Goal: Task Accomplishment & Management: Complete application form

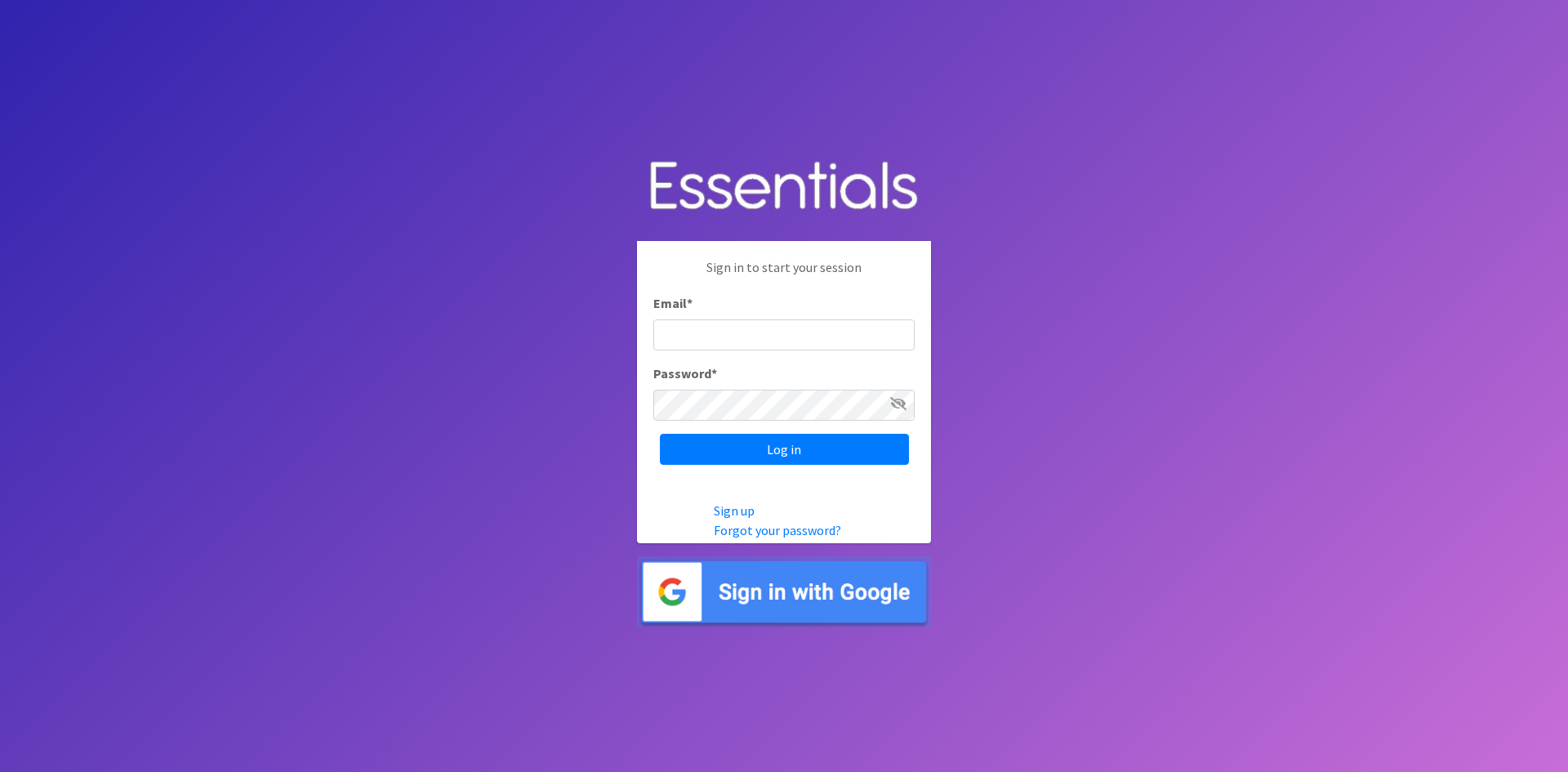
click at [691, 345] on input "Email *" at bounding box center [784, 334] width 261 height 31
type input "[PERSON_NAME][EMAIL_ADDRESS][PERSON_NAME][DOMAIN_NAME]"
click at [660, 433] on input "Log in" at bounding box center [784, 448] width 249 height 31
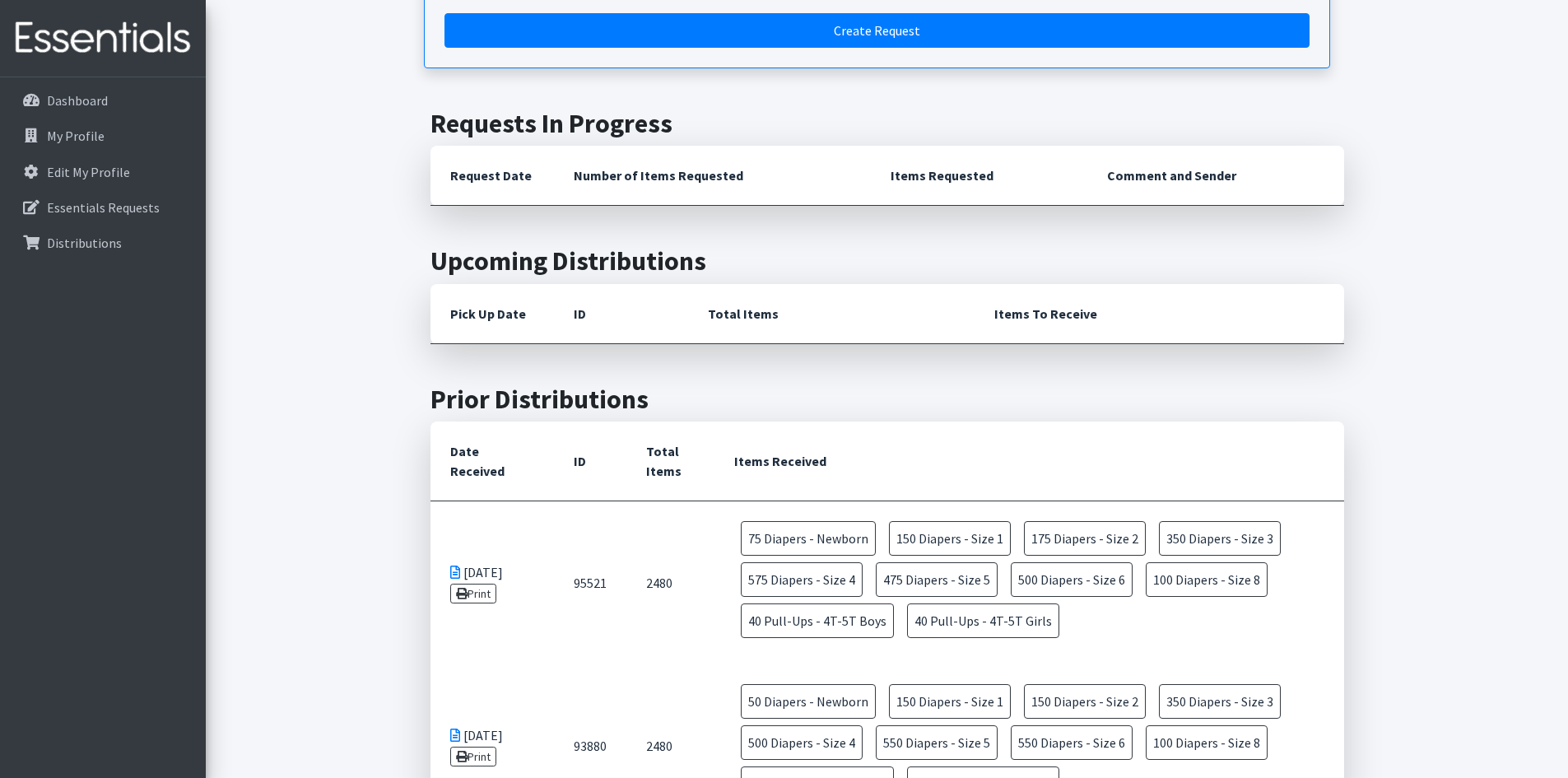
scroll to position [329, 0]
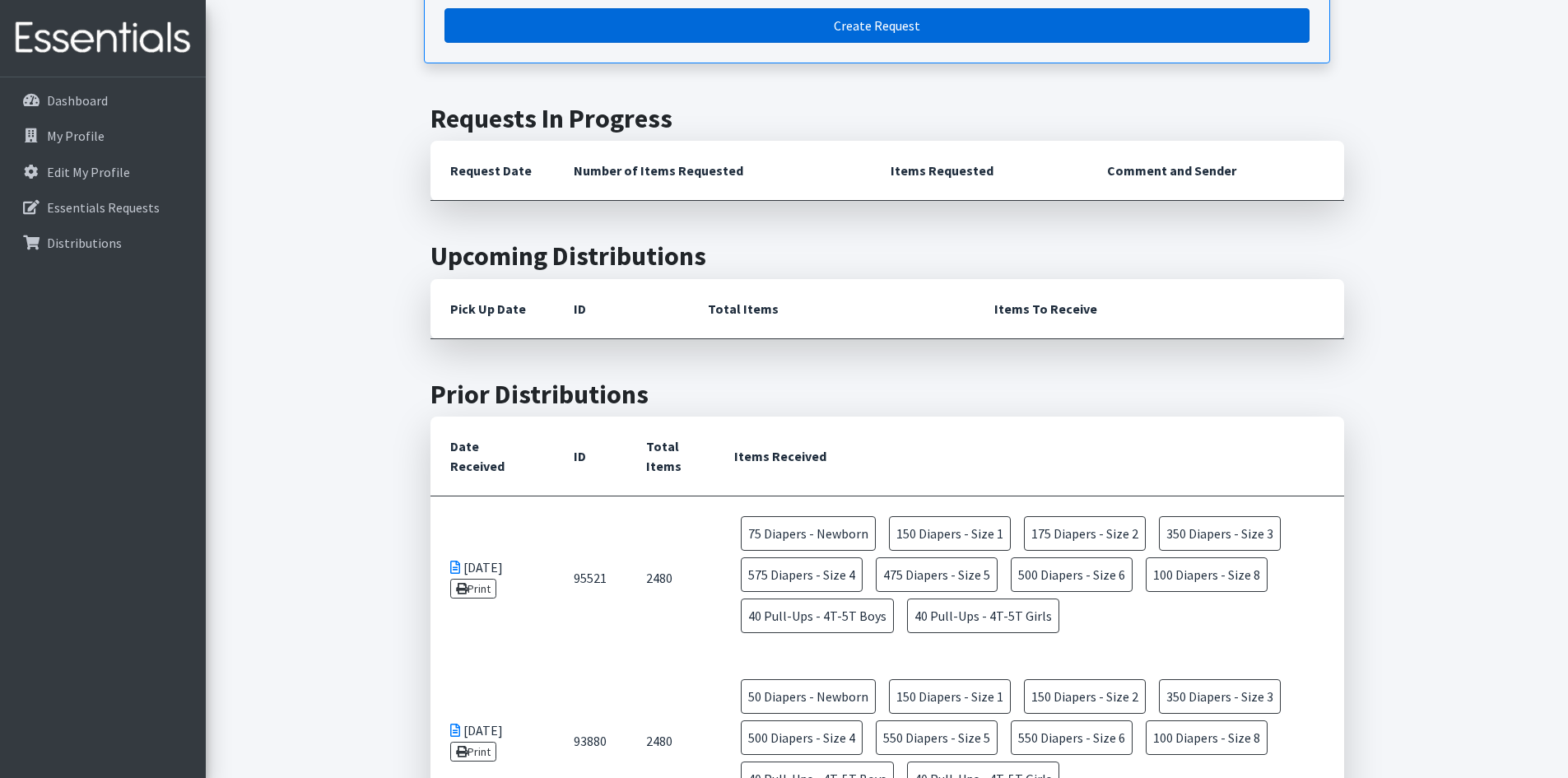
click at [691, 29] on link "Create Request" at bounding box center [877, 25] width 865 height 34
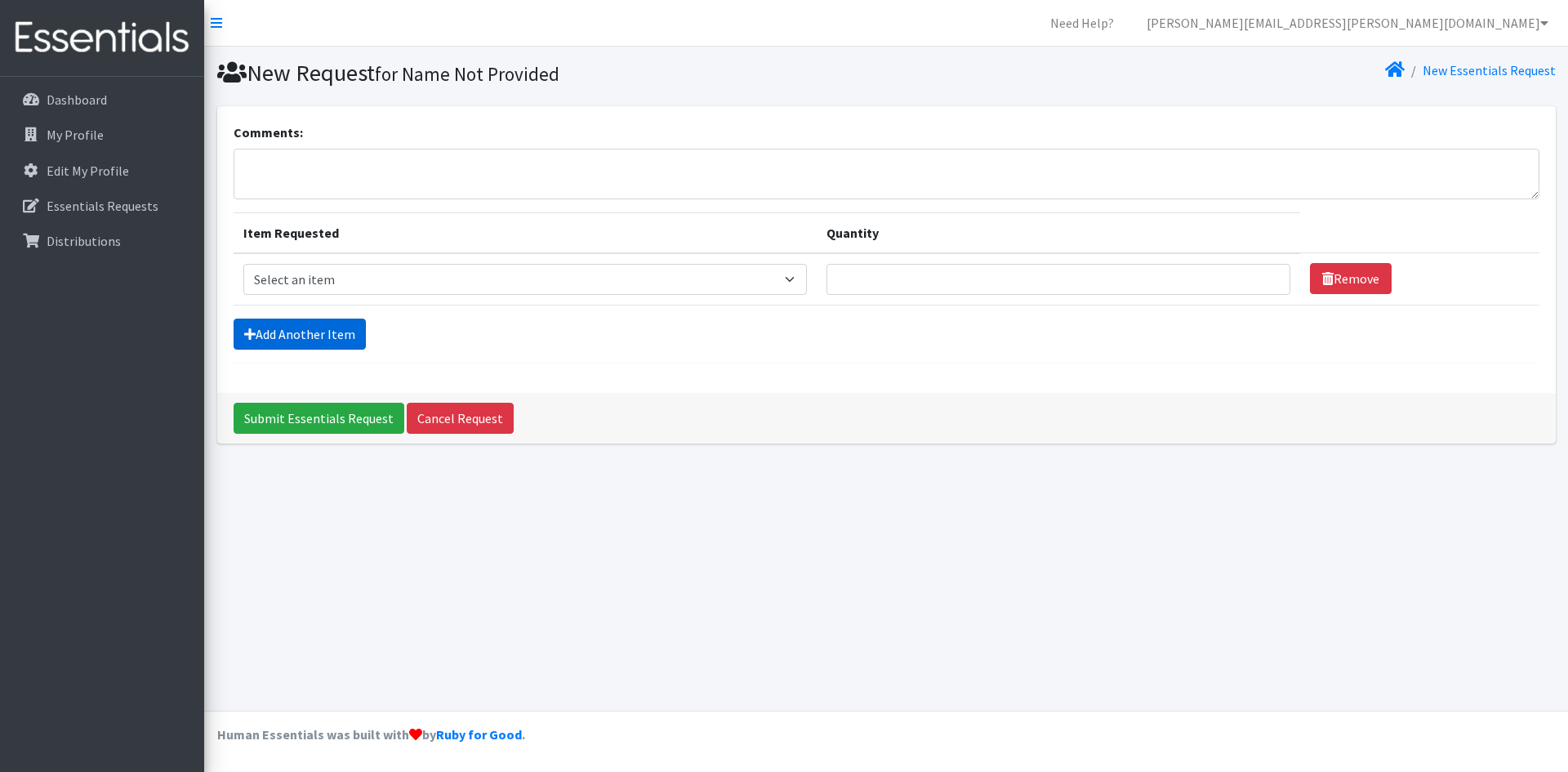
click at [344, 331] on link "Add Another Item" at bounding box center [299, 334] width 132 height 31
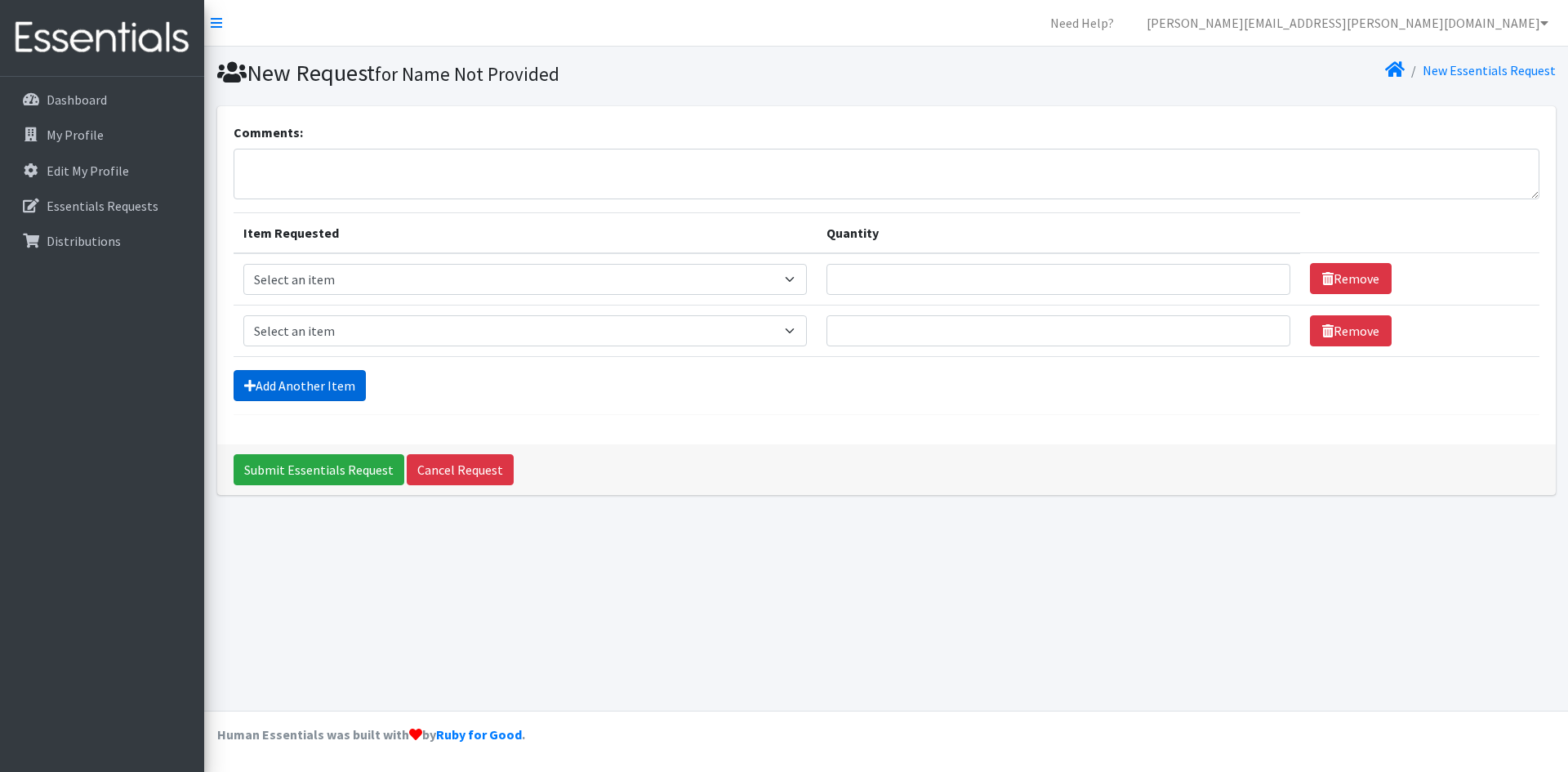
click at [331, 370] on link "Add Another Item" at bounding box center [299, 385] width 132 height 31
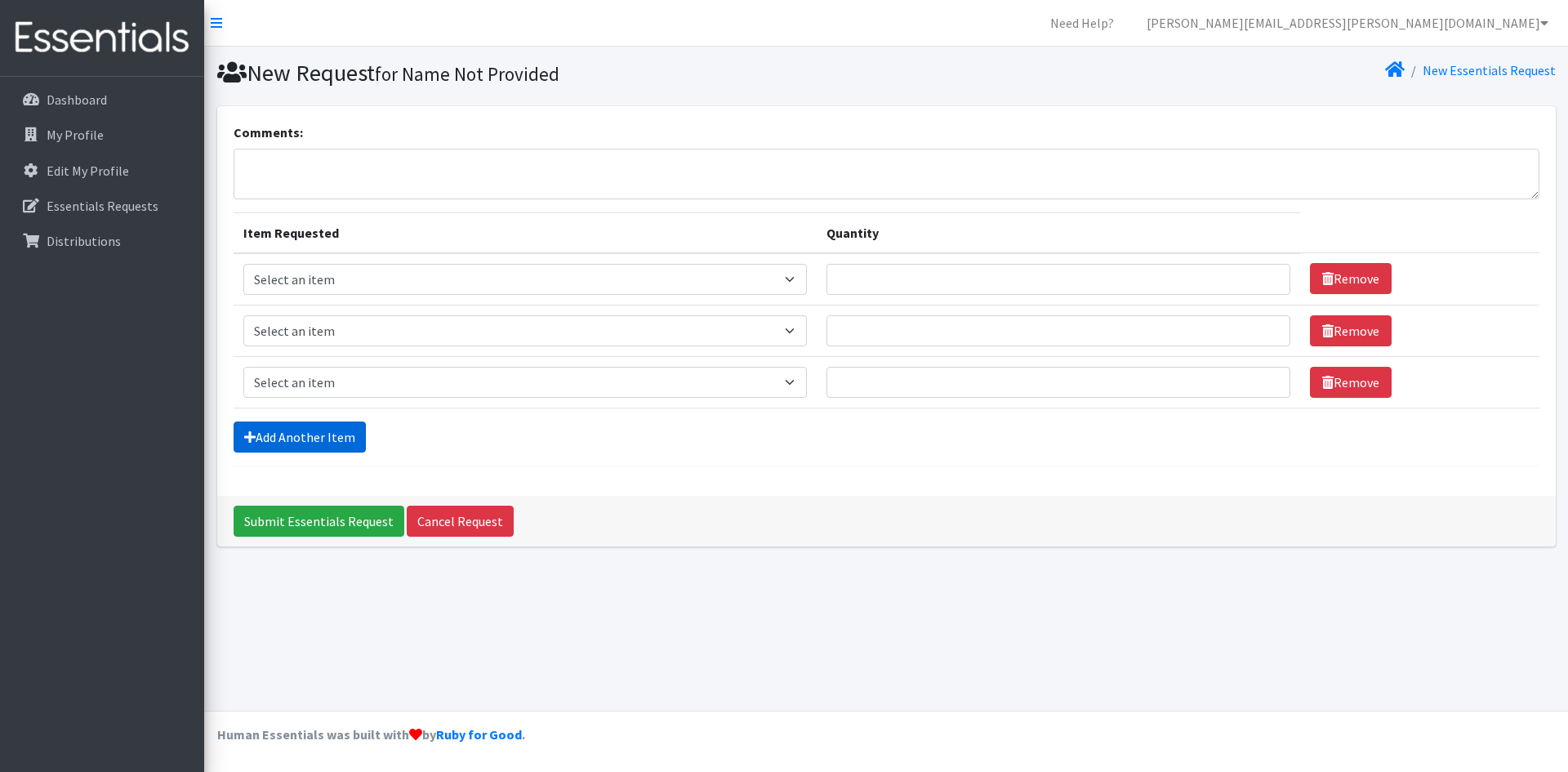
click at [335, 431] on link "Add Another Item" at bounding box center [299, 437] width 132 height 31
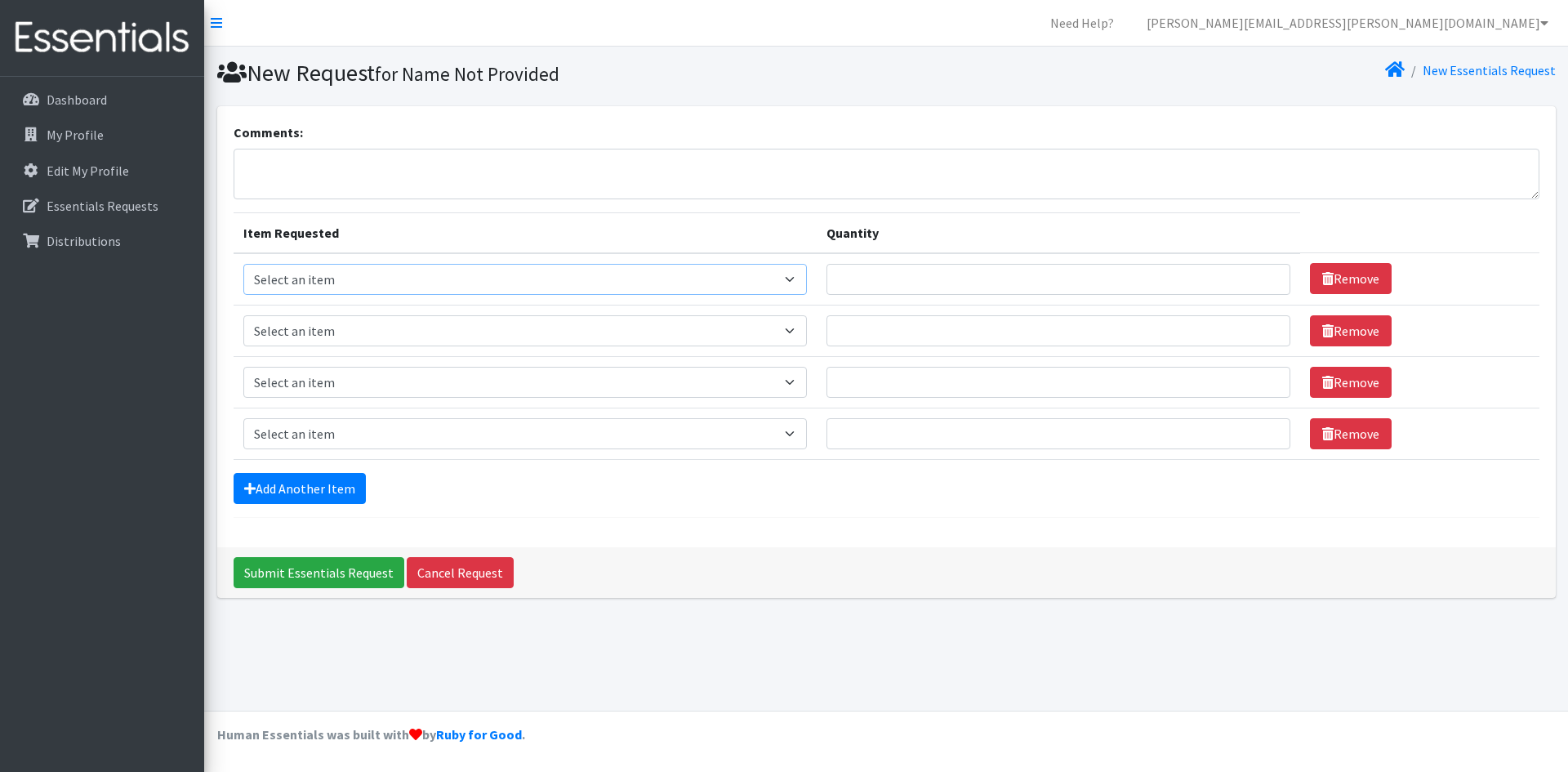
click at [361, 291] on select "Select an item Diapers - Newborn Diapers - Preemie Diapers - Size 1 Diapers - S…" at bounding box center [526, 279] width 564 height 31
select select "97"
click at [244, 264] on select "Select an item Diapers - Newborn Diapers - Preemie Diapers - Size 1 Diapers - S…" at bounding box center [526, 279] width 564 height 31
click at [349, 339] on select "Select an item Diapers - Newborn Diapers - Preemie Diapers - Size 1 Diapers - S…" at bounding box center [526, 330] width 564 height 31
select select "98"
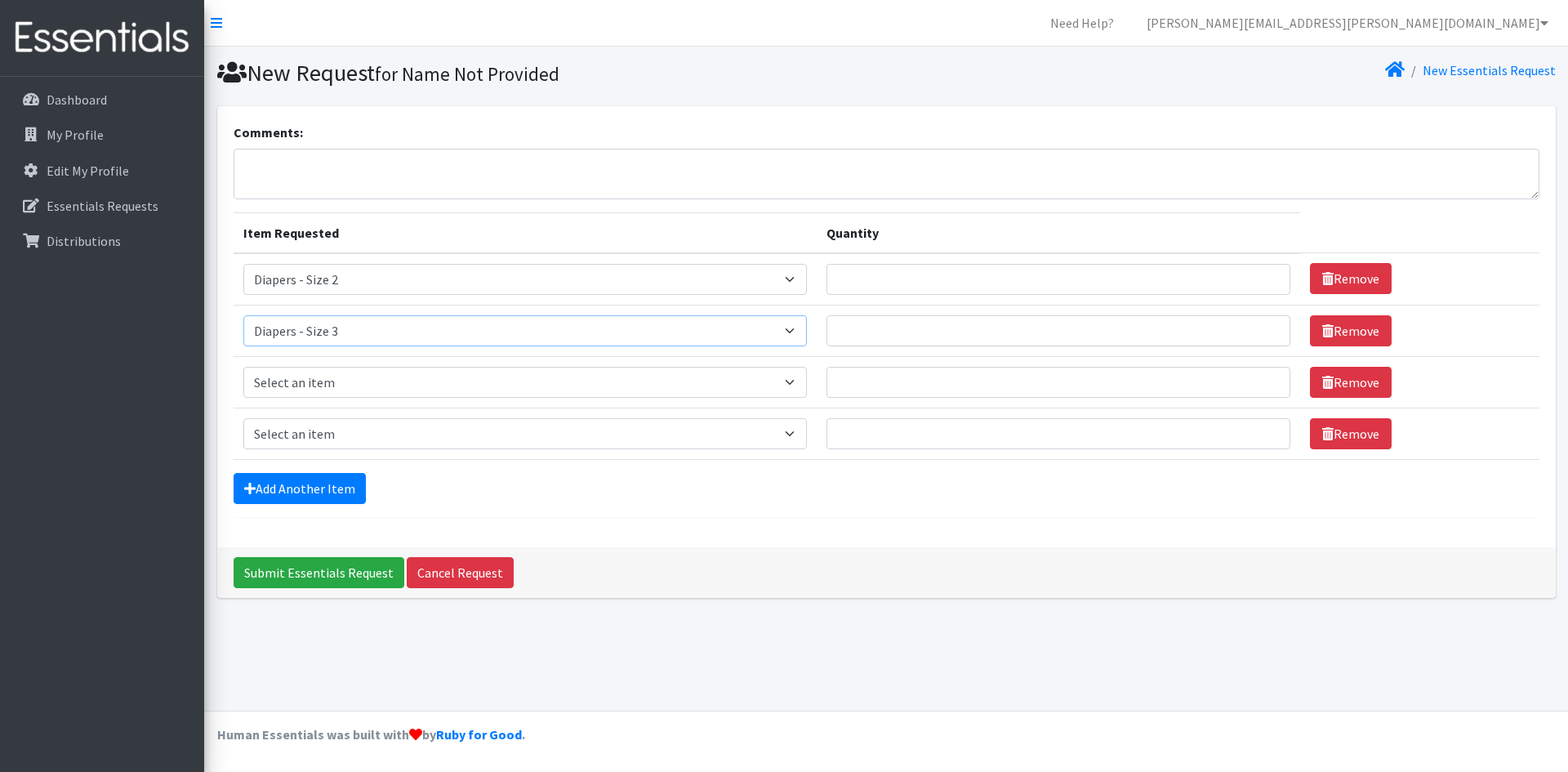
click at [244, 315] on select "Select an item Diapers - Newborn Diapers - Preemie Diapers - Size 1 Diapers - S…" at bounding box center [526, 330] width 564 height 31
click at [350, 386] on select "Select an item Diapers - Newborn Diapers - Preemie Diapers - Size 1 Diapers - S…" at bounding box center [526, 382] width 564 height 31
select select "73"
click at [244, 367] on select "Select an item Diapers - Newborn Diapers - Preemie Diapers - Size 1 Diapers - S…" at bounding box center [526, 382] width 564 height 31
click at [302, 478] on link "Add Another Item" at bounding box center [299, 487] width 132 height 31
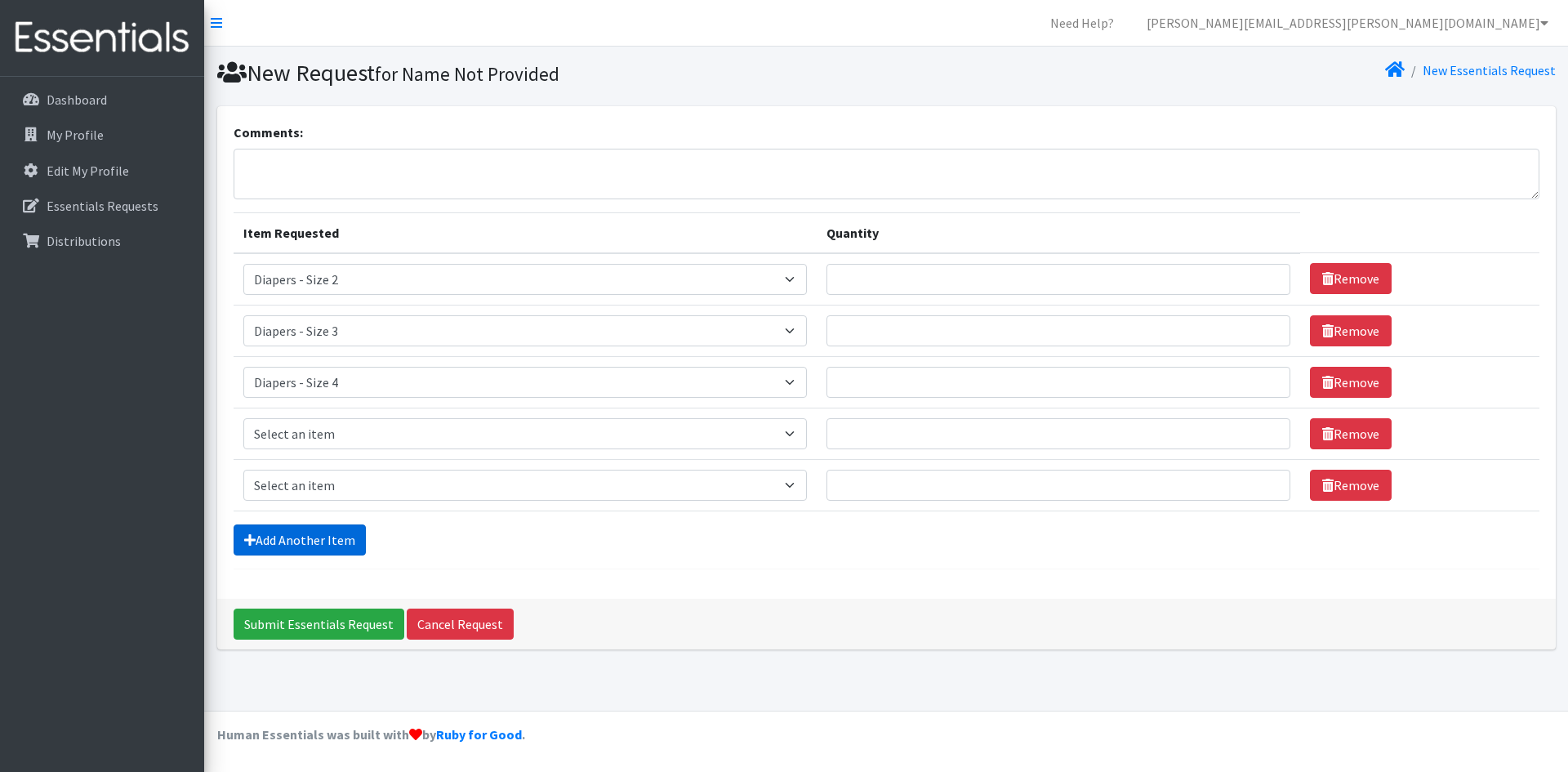
click at [309, 532] on link "Add Another Item" at bounding box center [299, 539] width 132 height 31
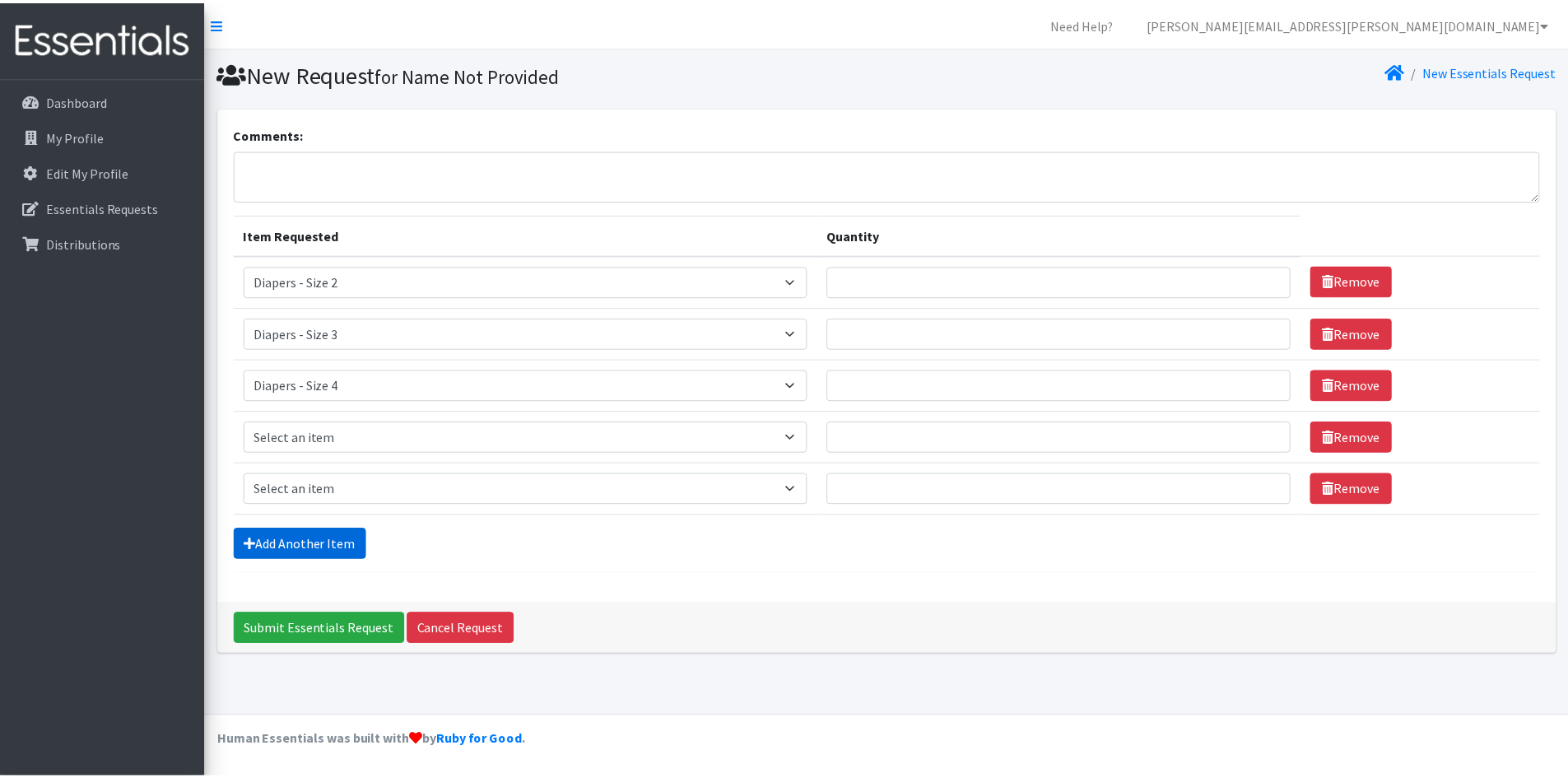
scroll to position [3, 0]
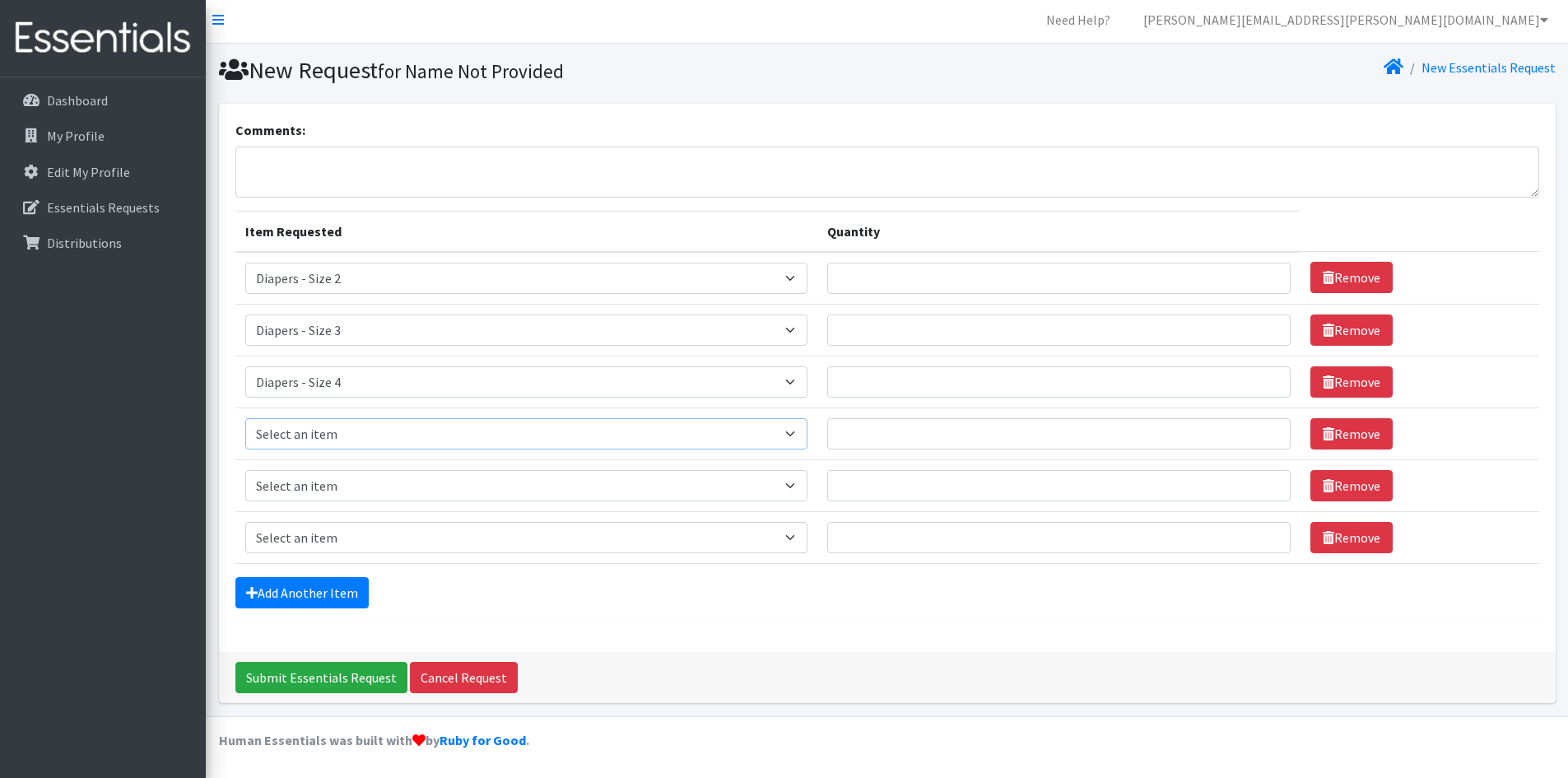
drag, startPoint x: 330, startPoint y: 447, endPoint x: 334, endPoint y: 436, distance: 11.7
click at [330, 447] on select "Select an item Diapers - Newborn Diapers - Preemie Diapers - Size 1 Diapers - S…" at bounding box center [527, 433] width 563 height 31
select select "74"
click at [246, 418] on select "Select an item Diapers - Newborn Diapers - Preemie Diapers - Size 1 Diapers - S…" at bounding box center [527, 433] width 563 height 31
click at [336, 481] on select "Select an item Diapers - Newborn Diapers - Preemie Diapers - Size 1 Diapers - S…" at bounding box center [527, 485] width 563 height 31
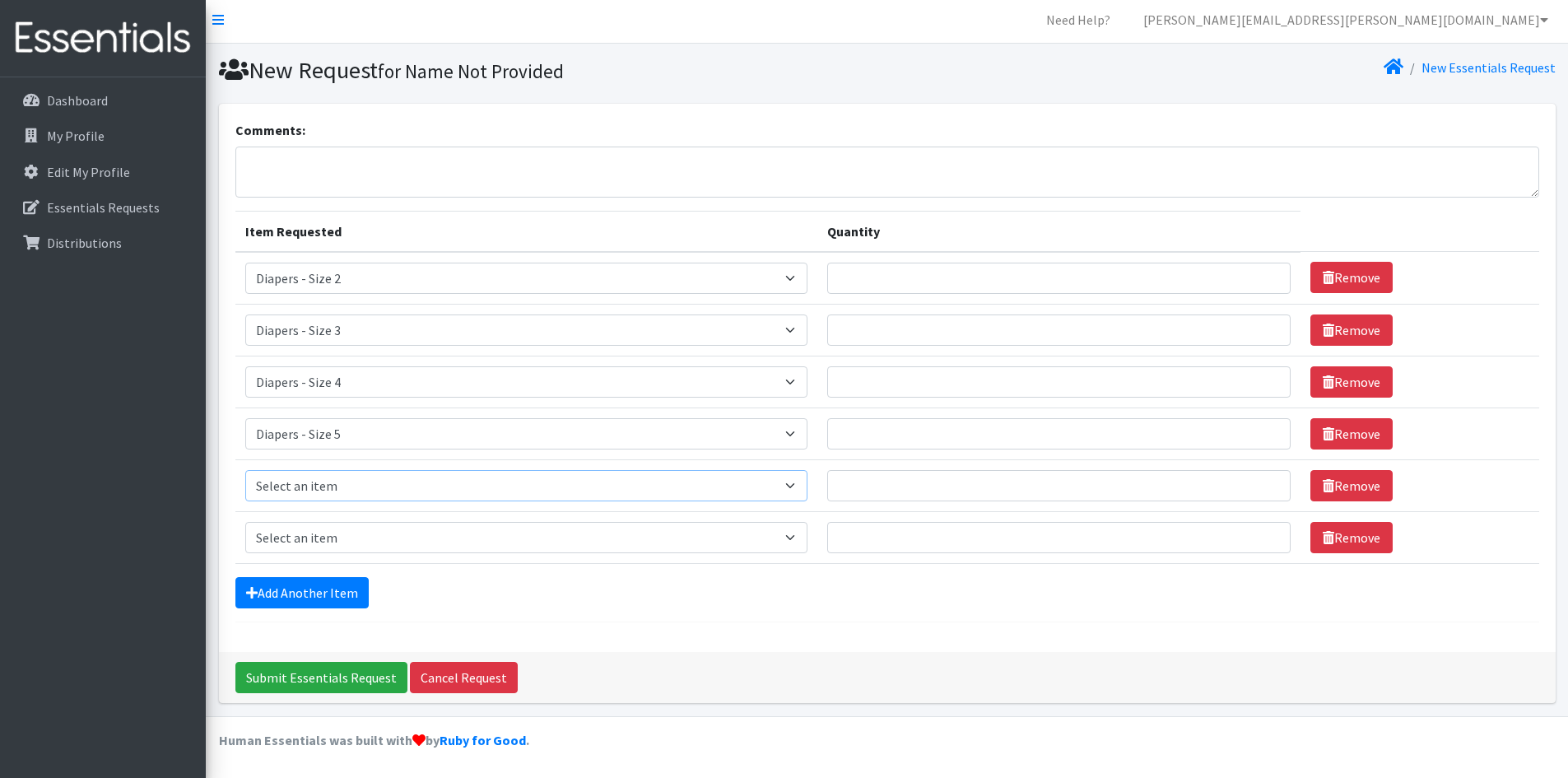
select select "75"
click at [246, 470] on select "Select an item Diapers - Newborn Diapers - Preemie Diapers - Size 1 Diapers - S…" at bounding box center [527, 485] width 563 height 31
click at [313, 527] on select "Select an item Diapers - Newborn Diapers - Preemie Diapers - Size 1 Diapers - S…" at bounding box center [527, 537] width 563 height 31
select select "1621"
click at [246, 521] on select "Select an item Diapers - Newborn Diapers - Preemie Diapers - Size 1 Diapers - S…" at bounding box center [527, 537] width 563 height 31
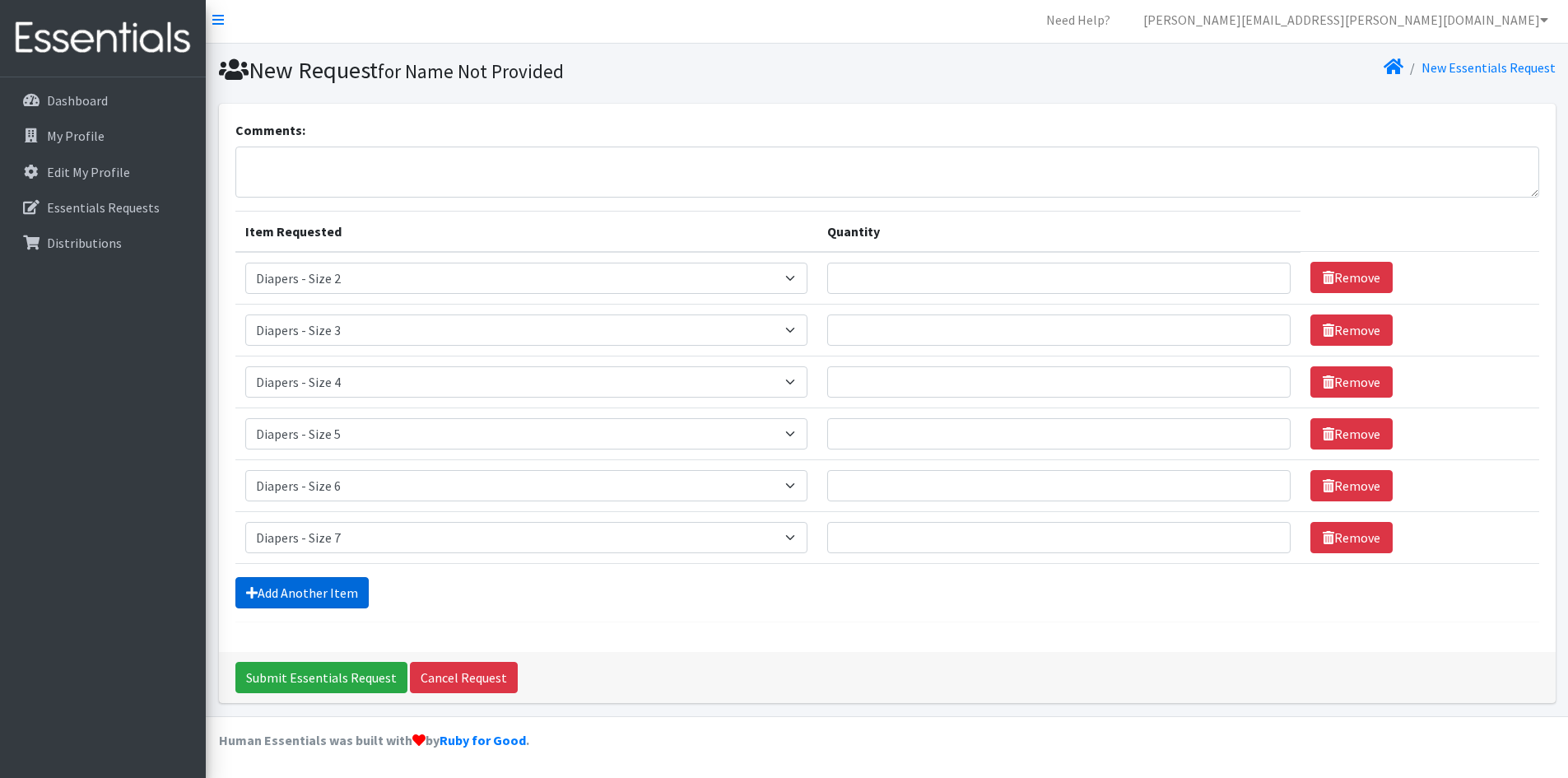
click at [289, 589] on link "Add Another Item" at bounding box center [302, 592] width 133 height 31
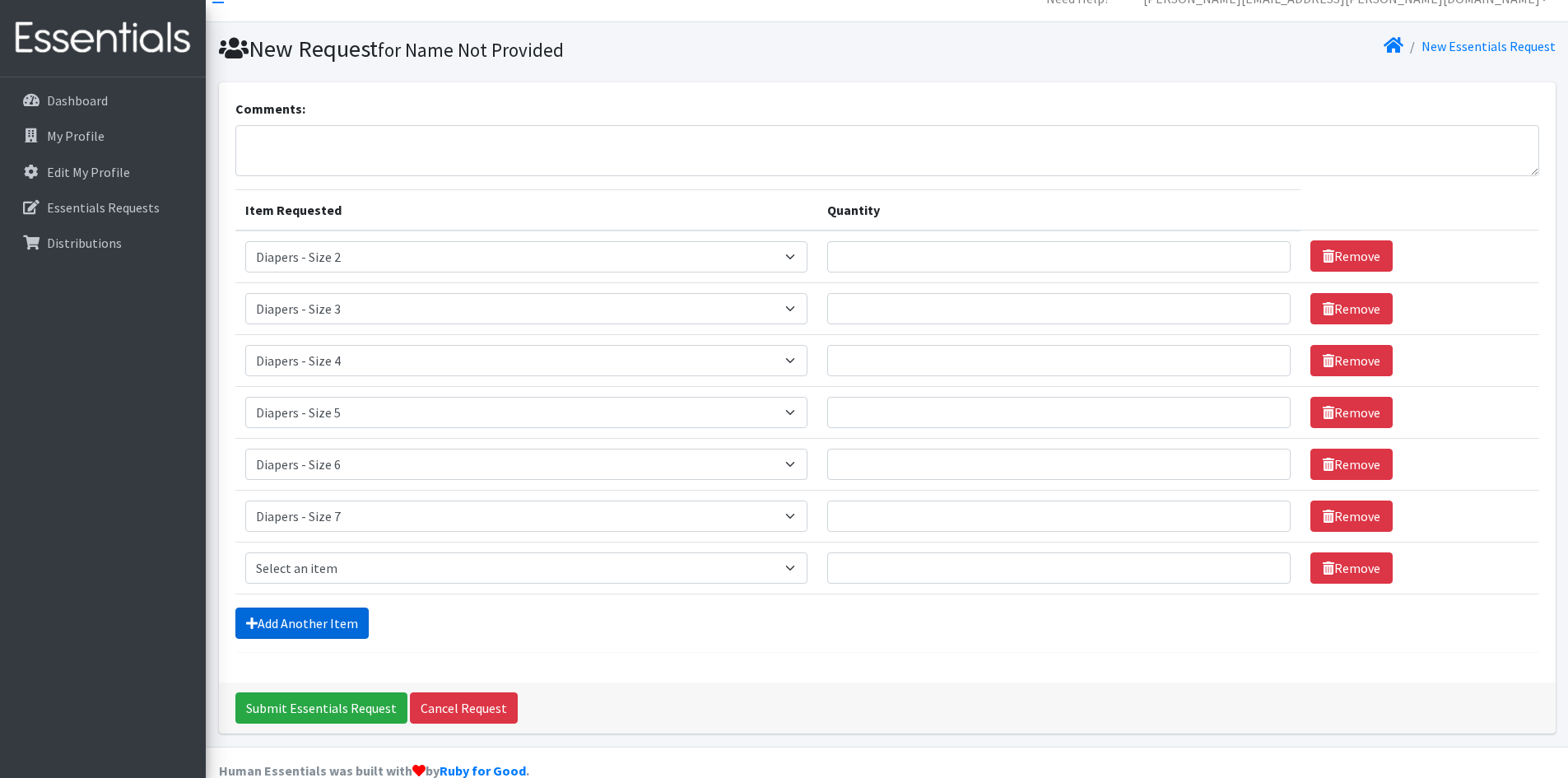
scroll to position [55, 0]
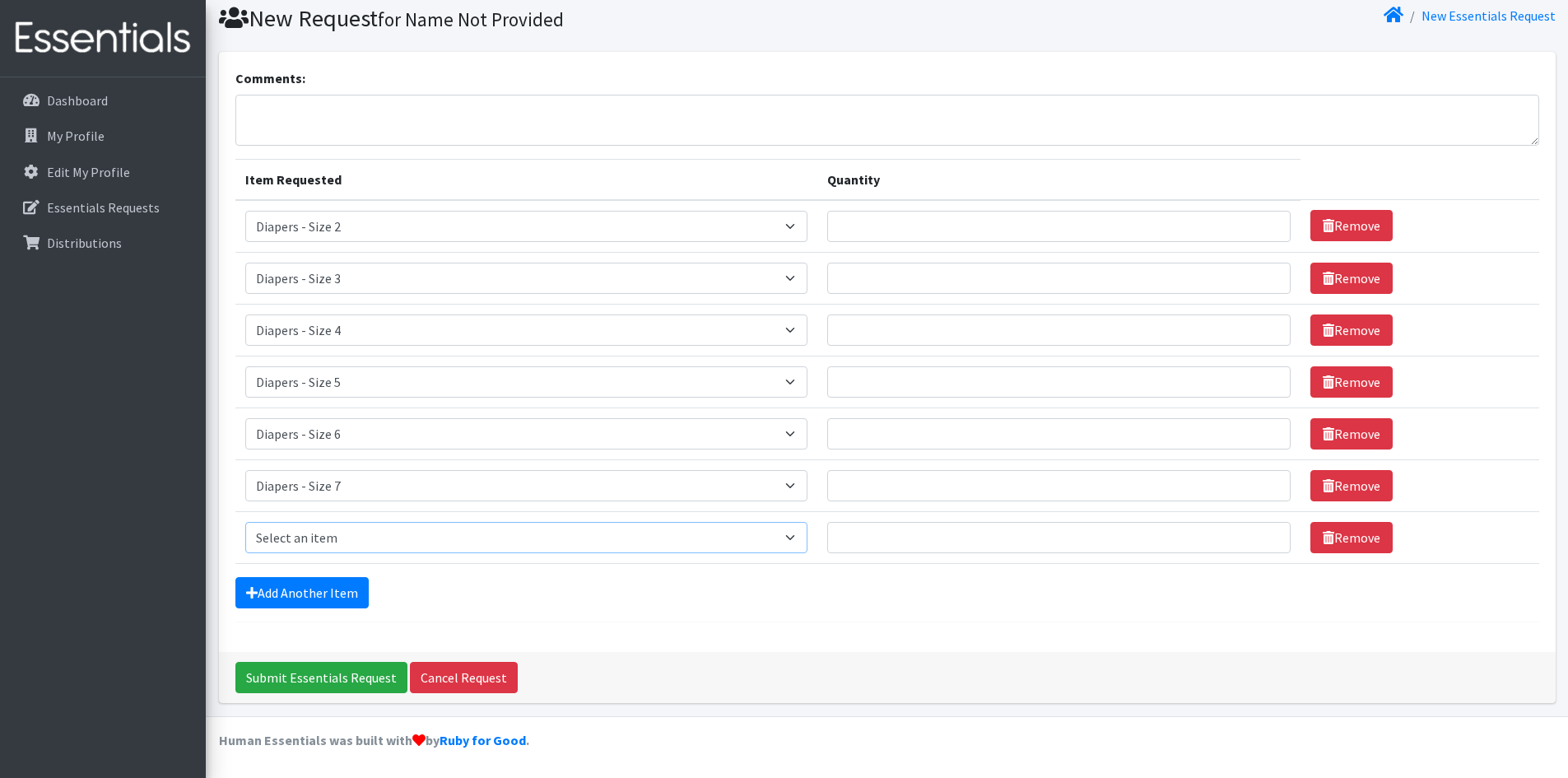
click at [328, 528] on select "Select an item Diapers - Newborn Diapers - Preemie Diapers - Size 1 Diapers - S…" at bounding box center [527, 537] width 563 height 31
select select "15080"
click at [246, 521] on select "Select an item Diapers - Newborn Diapers - Preemie Diapers - Size 1 Diapers - S…" at bounding box center [527, 537] width 563 height 31
click at [312, 602] on link "Add Another Item" at bounding box center [302, 592] width 133 height 31
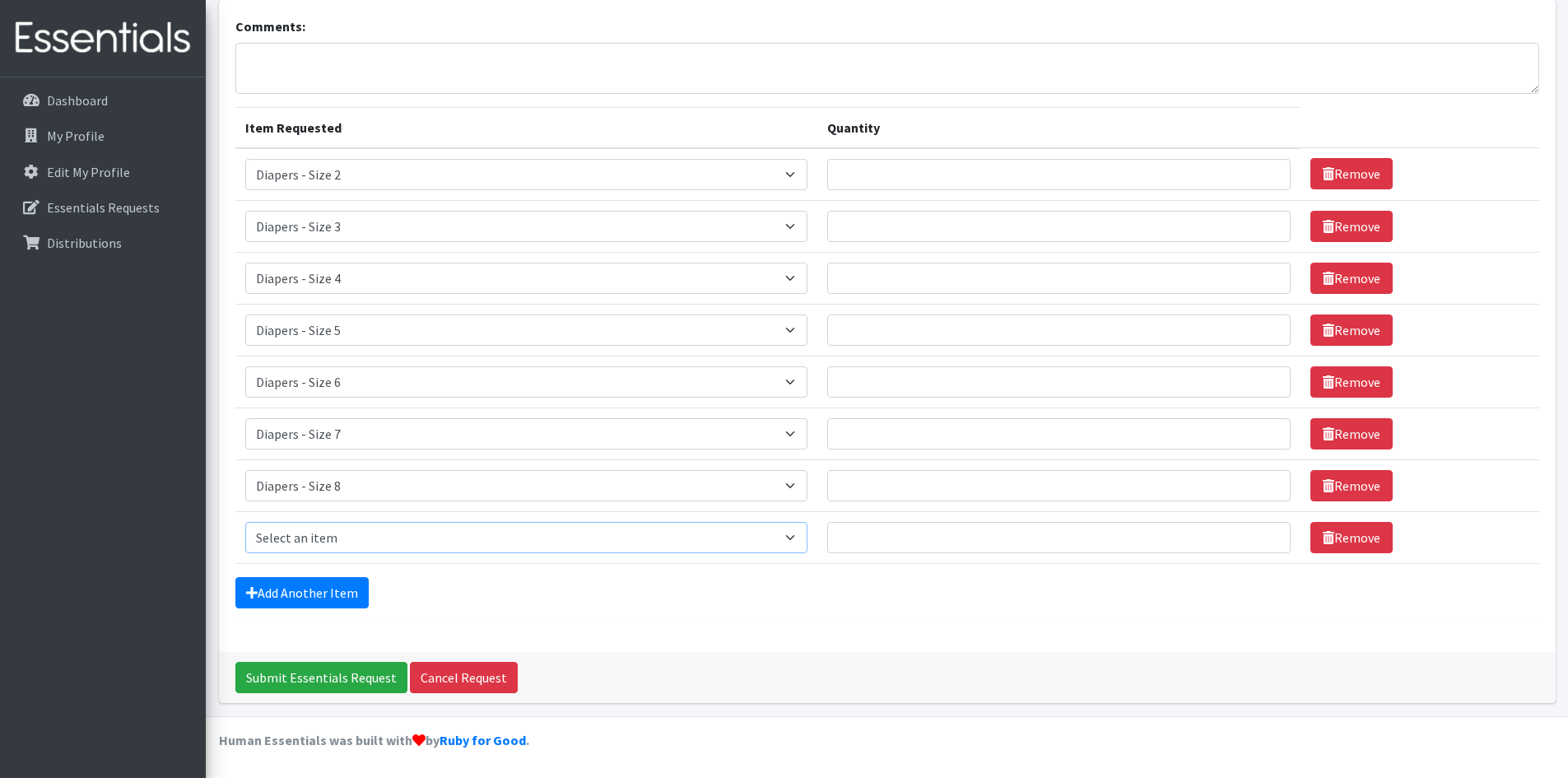
click at [331, 532] on select "Select an item Diapers - Newborn Diapers - Preemie Diapers - Size 1 Diapers - S…" at bounding box center [527, 537] width 563 height 31
select select "79"
click at [246, 521] on select "Select an item Diapers - Newborn Diapers - Preemie Diapers - Size 1 Diapers - S…" at bounding box center [527, 537] width 563 height 31
click at [328, 578] on form "Comments: Item Requested Quantity Item Requested Select an item Diapers - Newbo…" at bounding box center [887, 319] width 1304 height 606
click at [329, 589] on link "Add Another Item" at bounding box center [302, 592] width 133 height 31
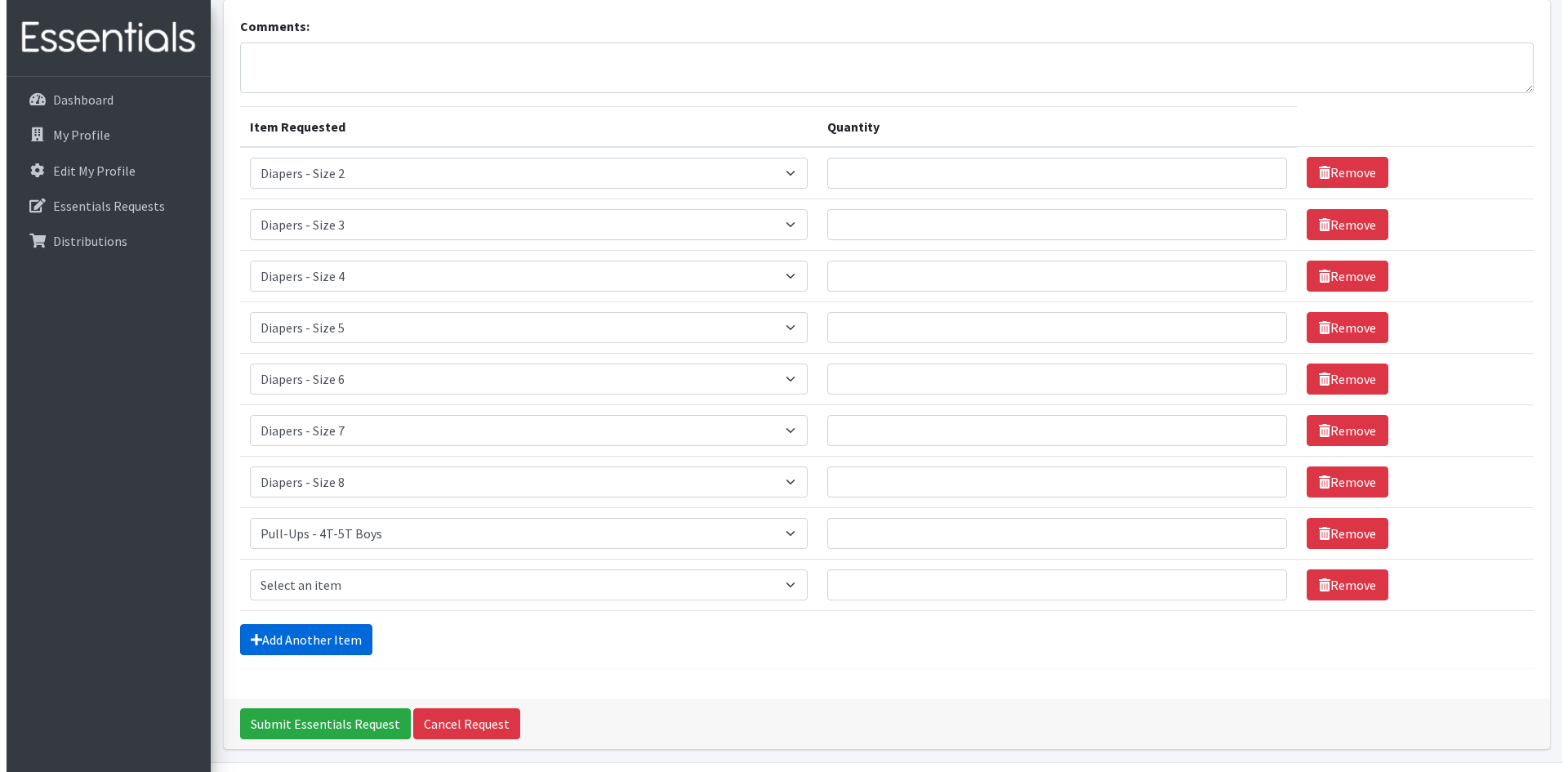
scroll to position [157, 0]
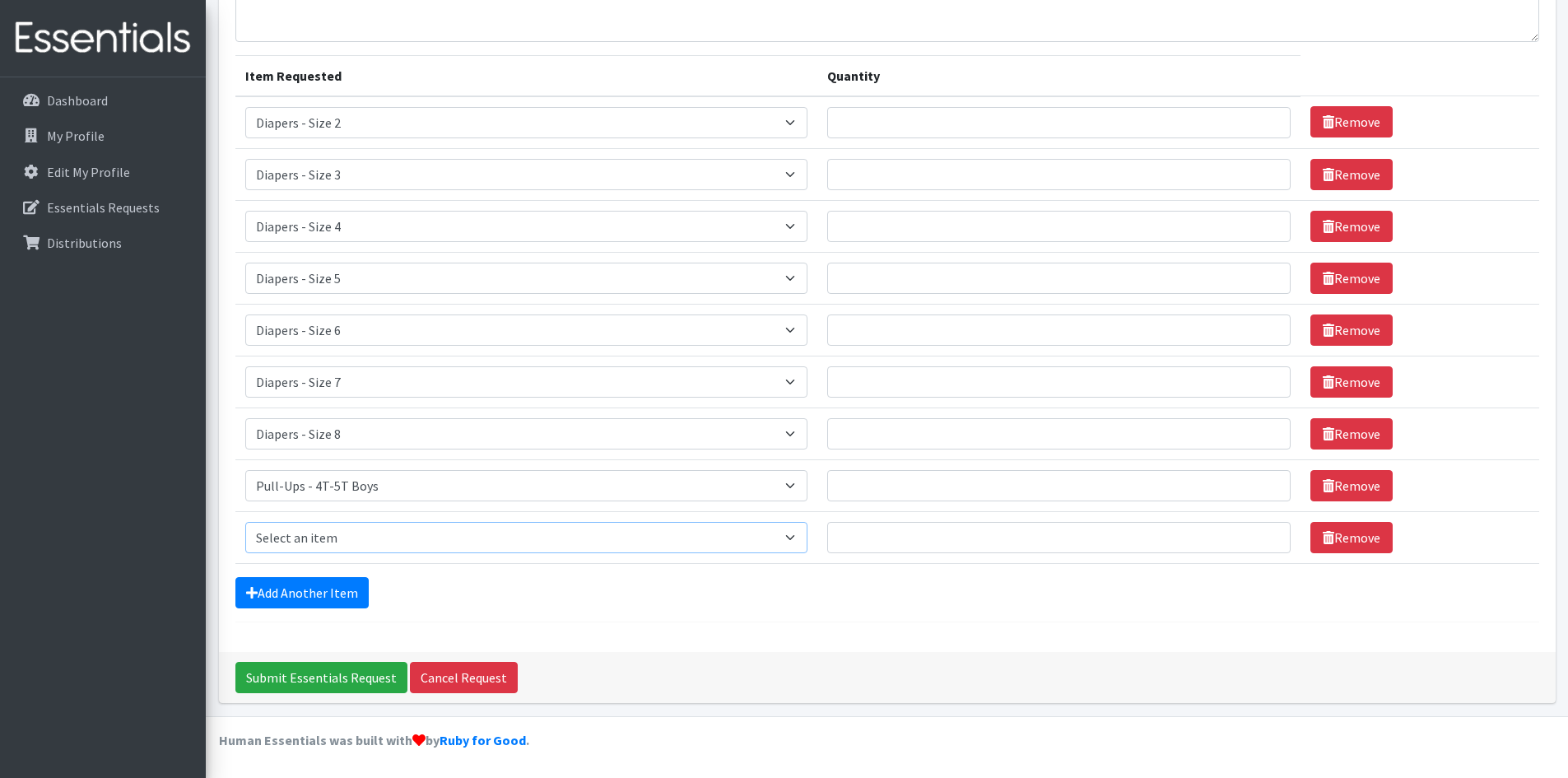
click at [349, 534] on select "Select an item Diapers - Newborn Diapers - Preemie Diapers - Size 1 Diapers - S…" at bounding box center [527, 537] width 563 height 31
select select "1302"
click at [246, 521] on select "Select an item Diapers - Newborn Diapers - Preemie Diapers - Size 1 Diapers - S…" at bounding box center [527, 537] width 563 height 31
click at [933, 461] on td "Quantity" at bounding box center [1058, 485] width 482 height 52
click at [922, 480] on input "Quantity" at bounding box center [1059, 485] width 463 height 31
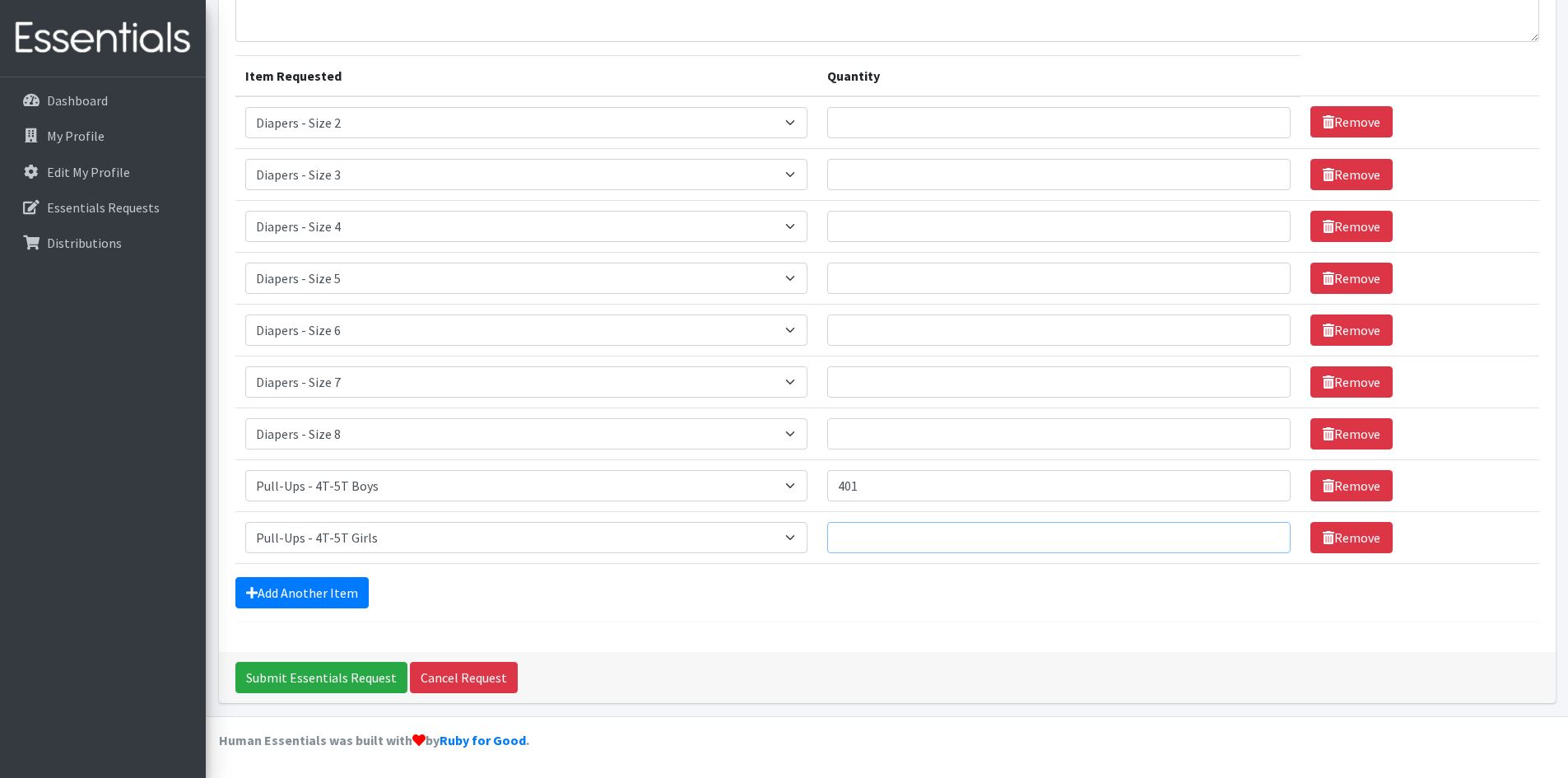
click at [878, 543] on input "Quantity" at bounding box center [1059, 537] width 463 height 31
click at [906, 487] on input "401" at bounding box center [1059, 485] width 463 height 31
type input "40"
click at [922, 528] on input "Quantity" at bounding box center [1059, 537] width 463 height 31
type input "40"
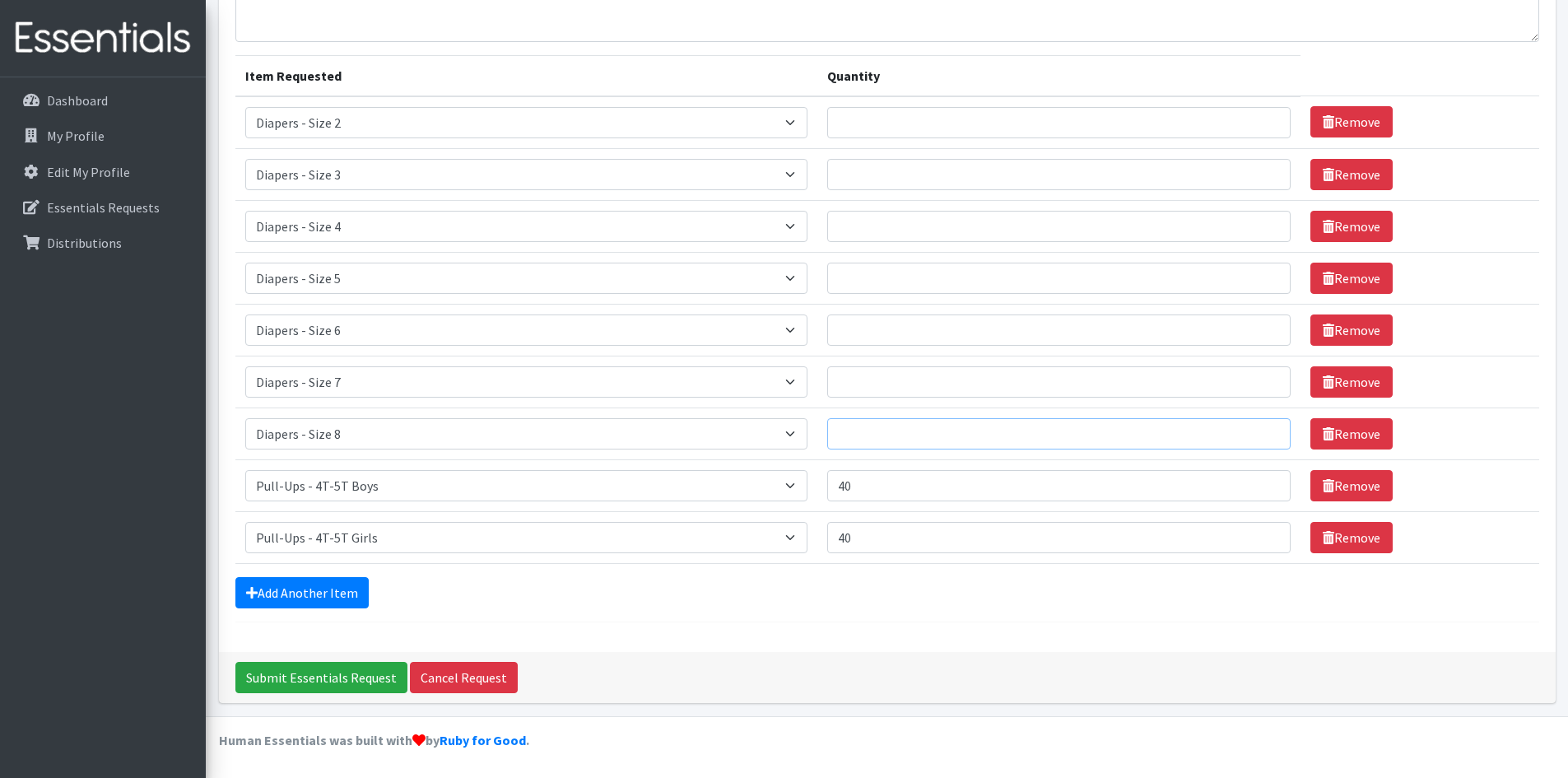
click at [870, 443] on input "Quantity" at bounding box center [1059, 433] width 463 height 31
type input "100"
click at [880, 378] on input "Quantity" at bounding box center [1059, 381] width 463 height 31
type input "100"
click at [852, 121] on input "Quantity" at bounding box center [1059, 122] width 463 height 31
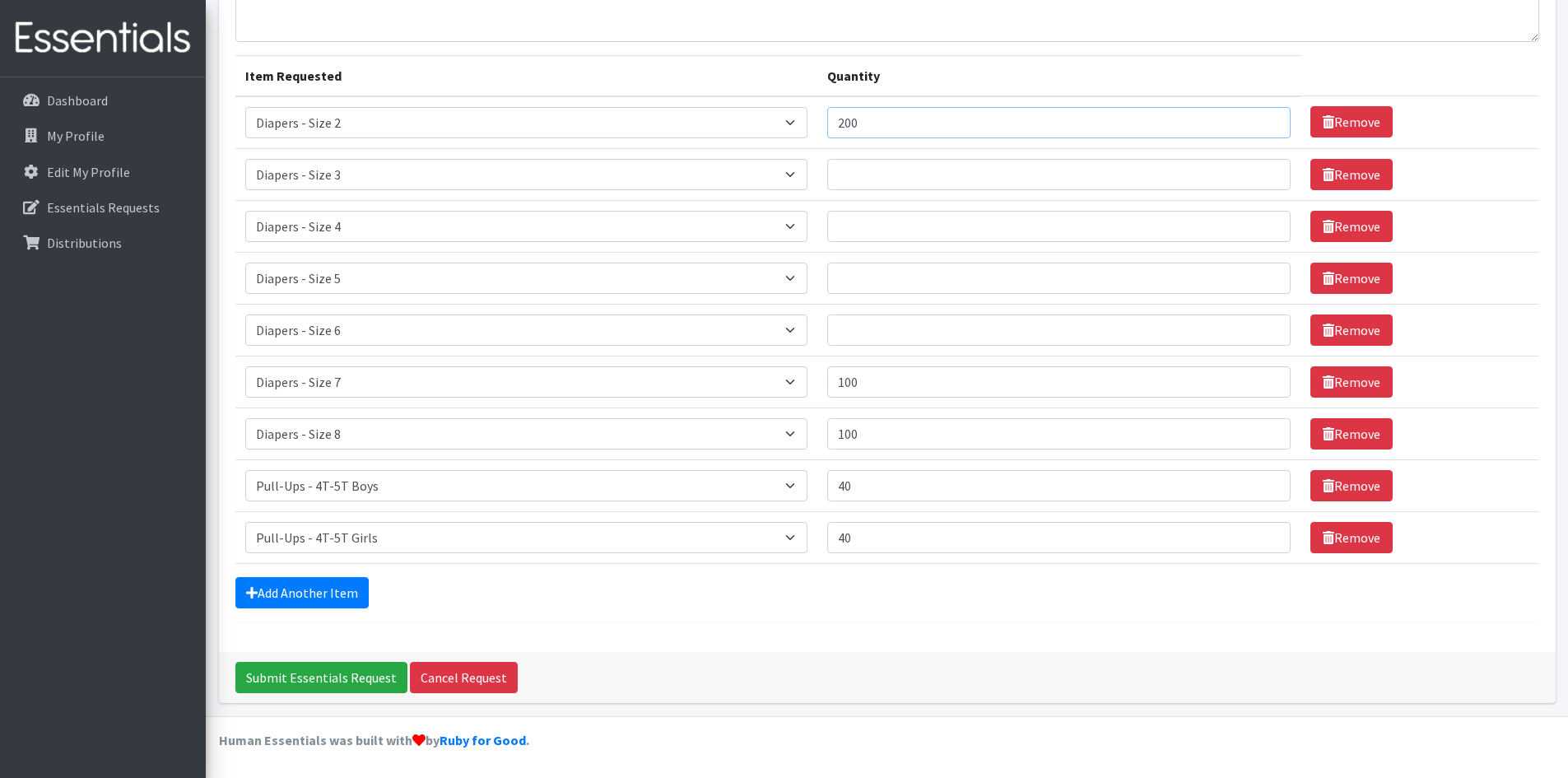
type input "200"
click at [866, 177] on input "Quantity" at bounding box center [1059, 174] width 463 height 31
type input "400"
click at [908, 233] on input "Quantity" at bounding box center [1059, 226] width 463 height 31
type input "500"
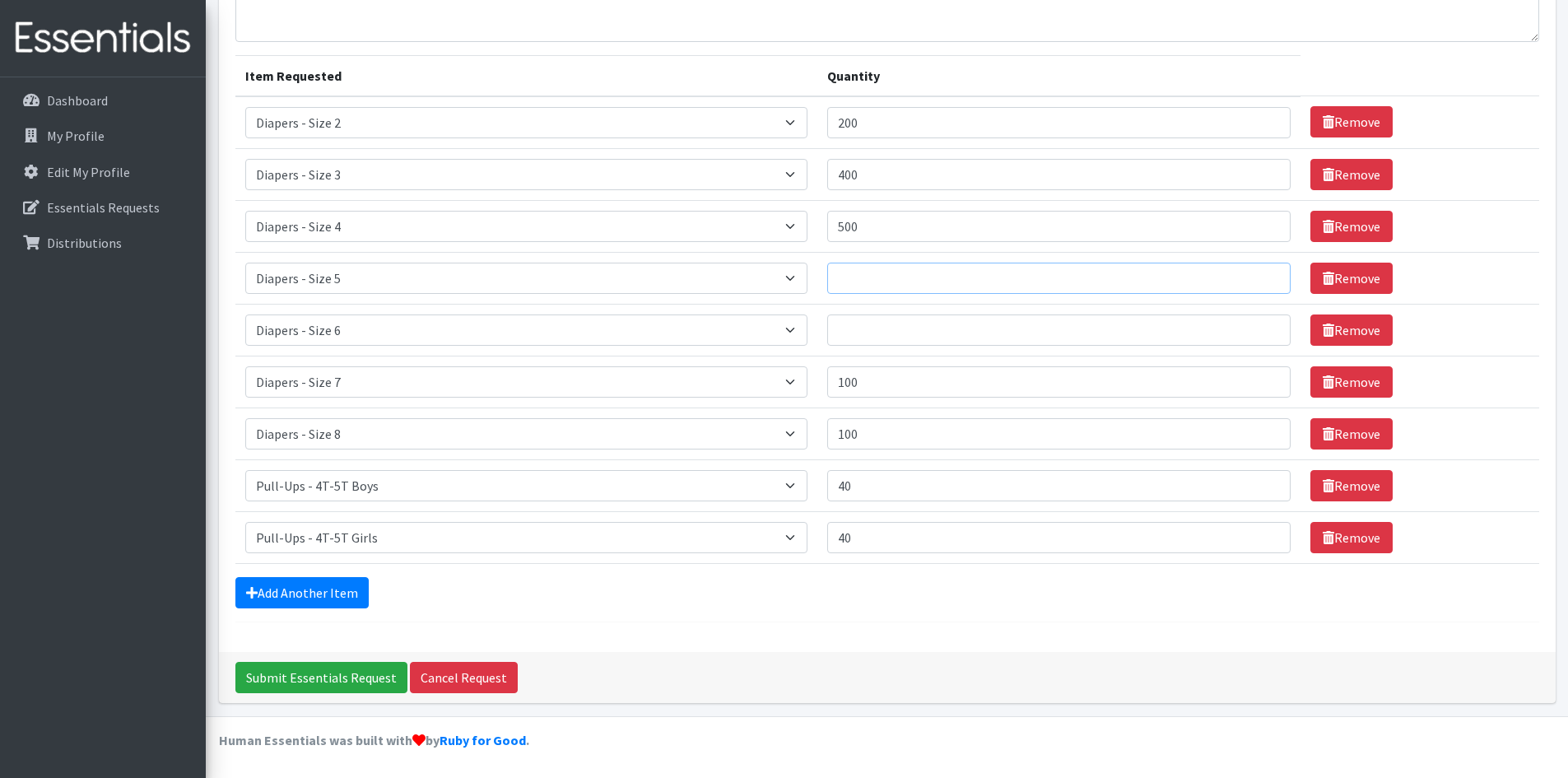
click at [902, 282] on input "Quantity" at bounding box center [1059, 277] width 463 height 31
type input "600"
click at [880, 330] on input "Quantity" at bounding box center [1059, 329] width 463 height 31
type input "600"
click at [325, 670] on input "Submit Essentials Request" at bounding box center [321, 677] width 172 height 31
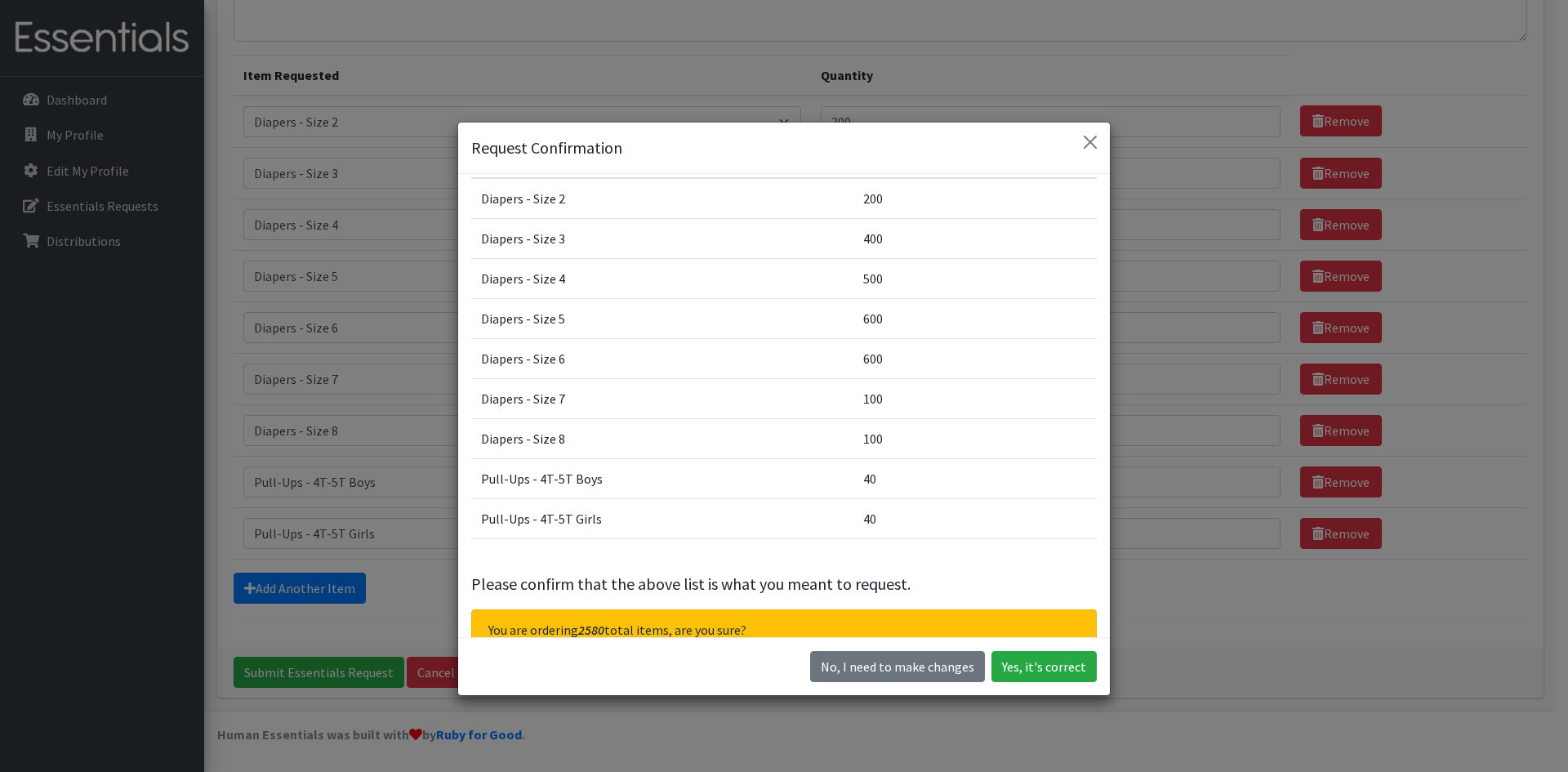
scroll to position [89, 0]
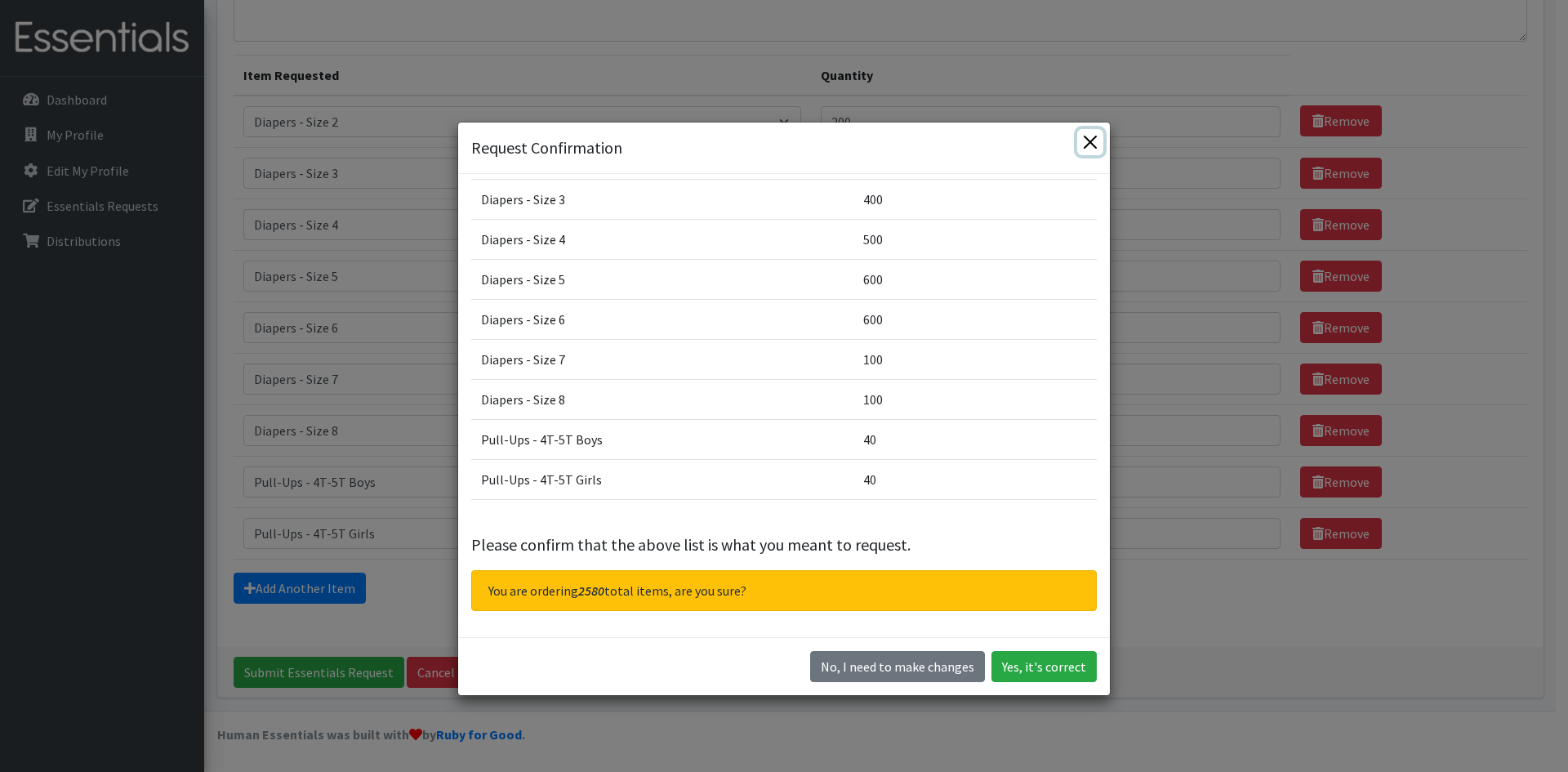
click at [1078, 138] on button "Close" at bounding box center [1090, 141] width 26 height 26
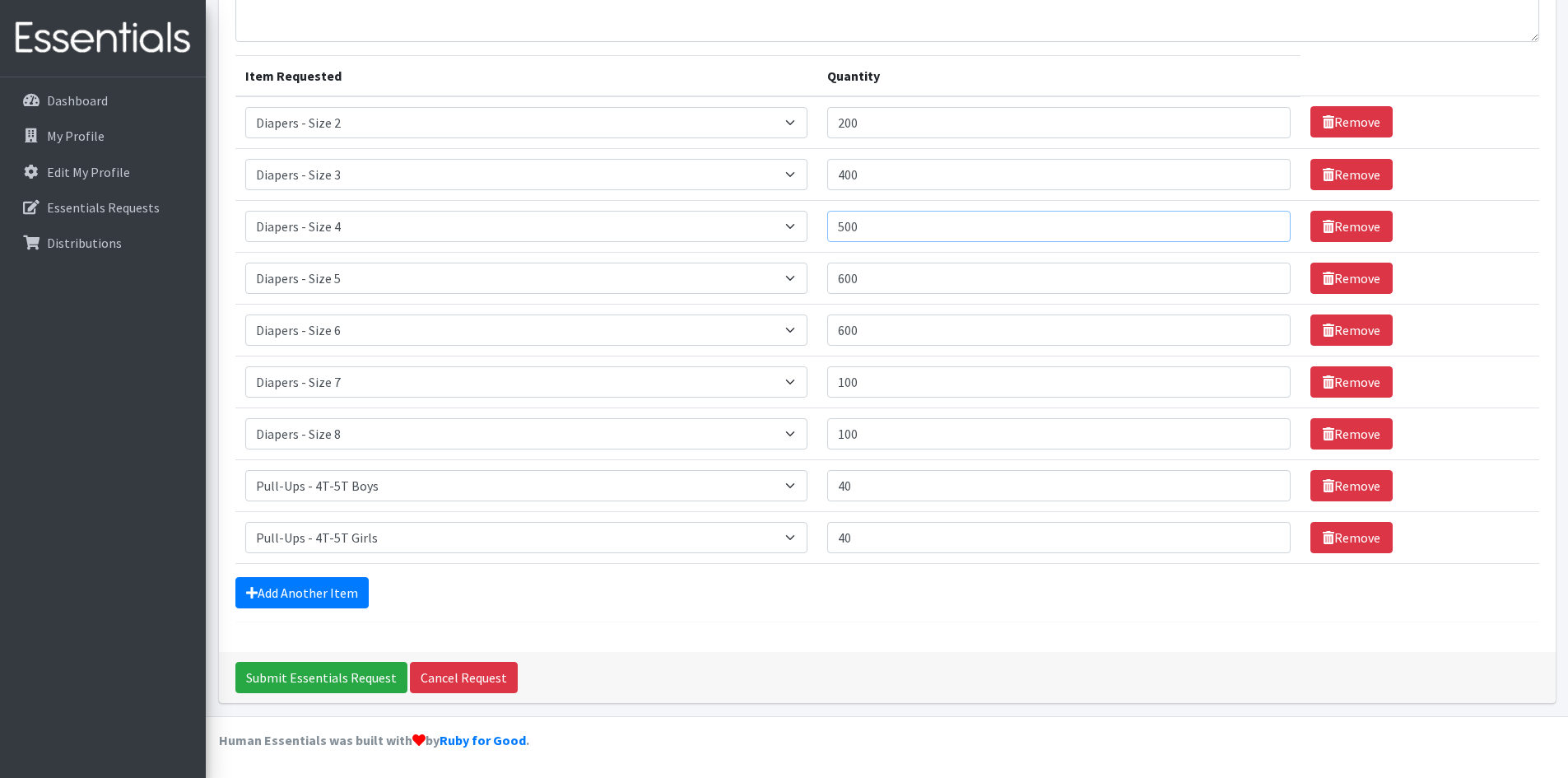
click at [885, 231] on input "500" at bounding box center [1059, 226] width 463 height 31
click at [897, 162] on input "400" at bounding box center [1059, 174] width 463 height 31
type input "4"
type input "350"
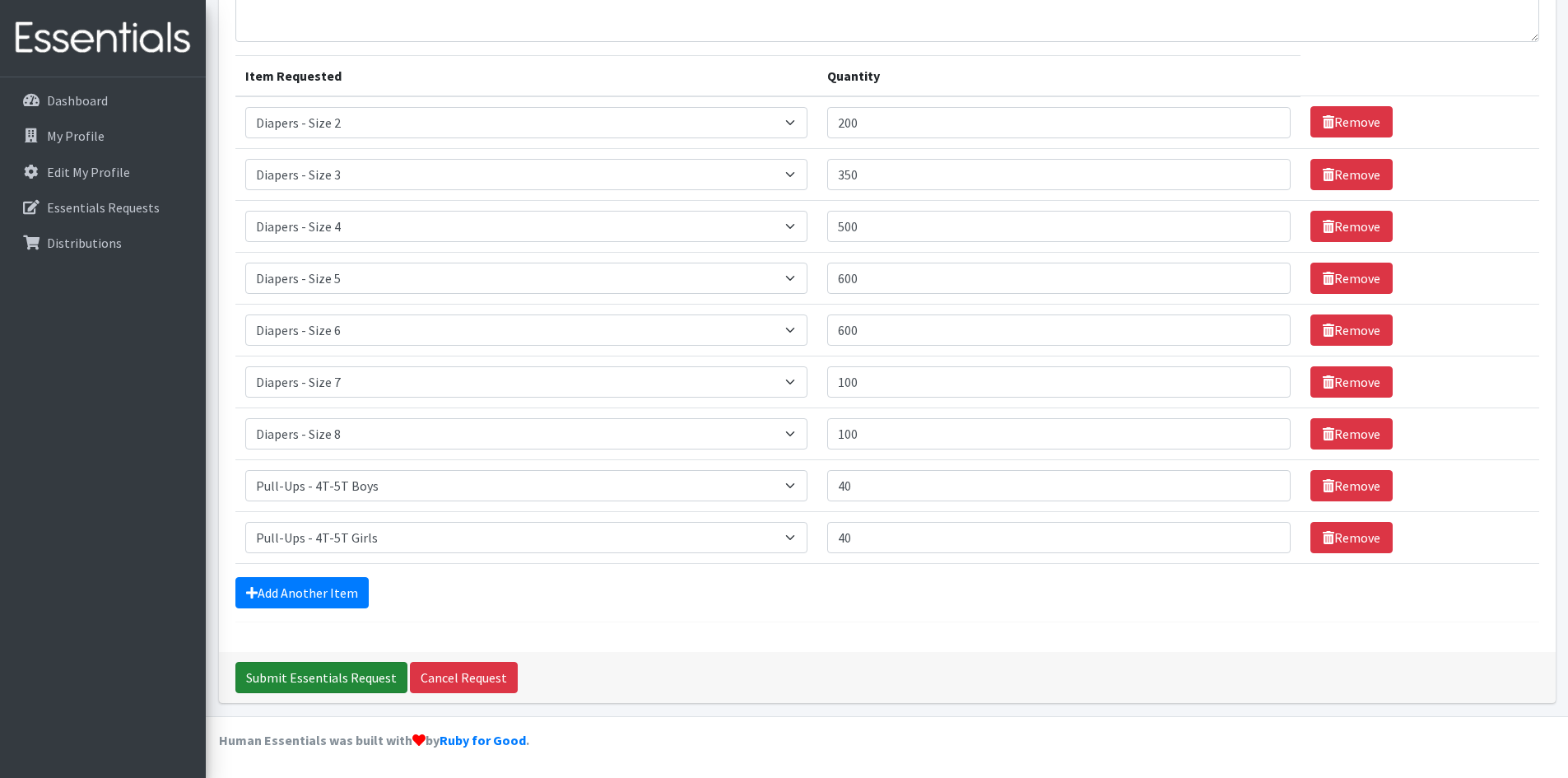
click at [288, 671] on input "Submit Essentials Request" at bounding box center [321, 677] width 172 height 31
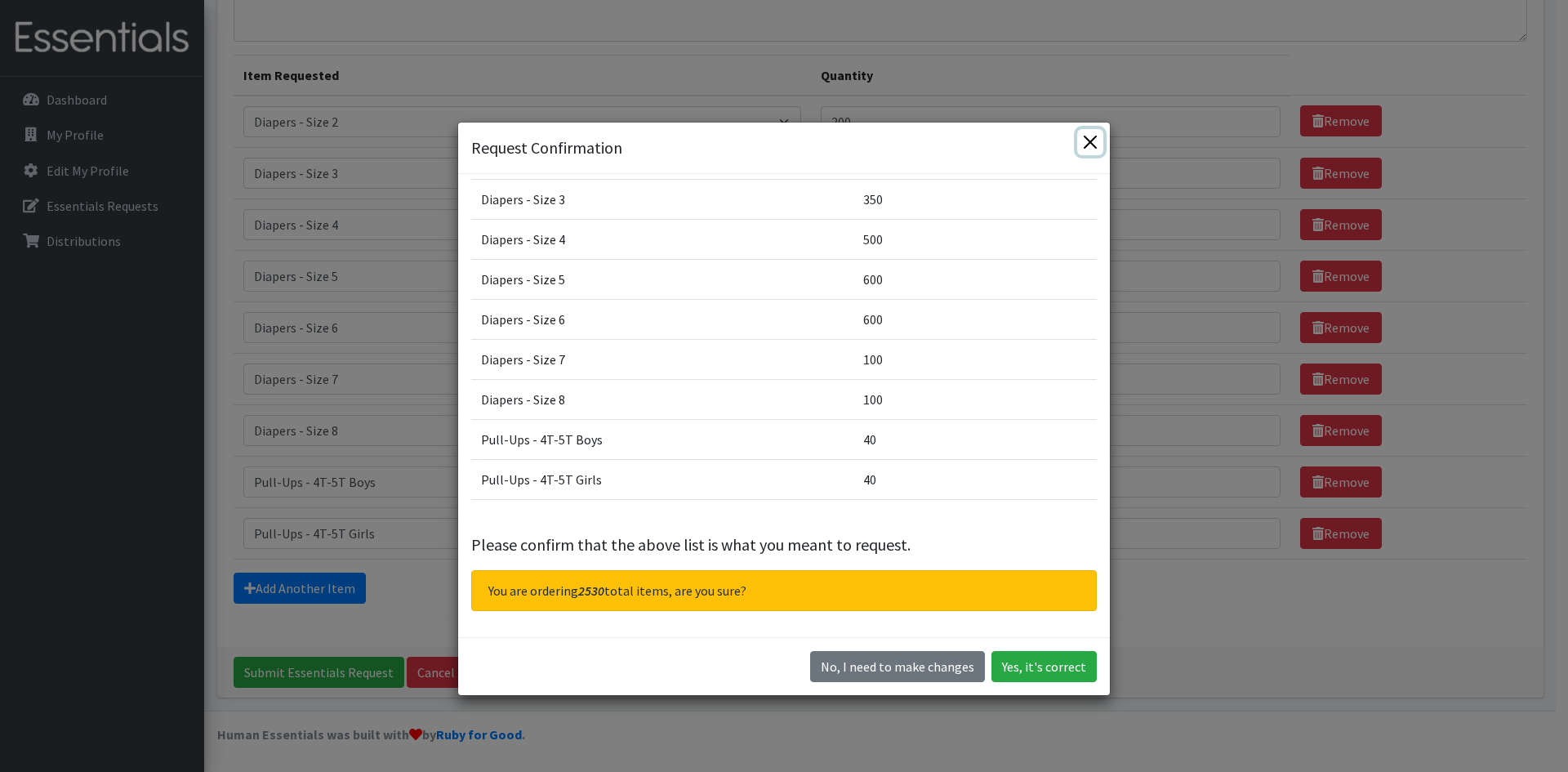
click at [1093, 145] on button "Close" at bounding box center [1090, 141] width 26 height 26
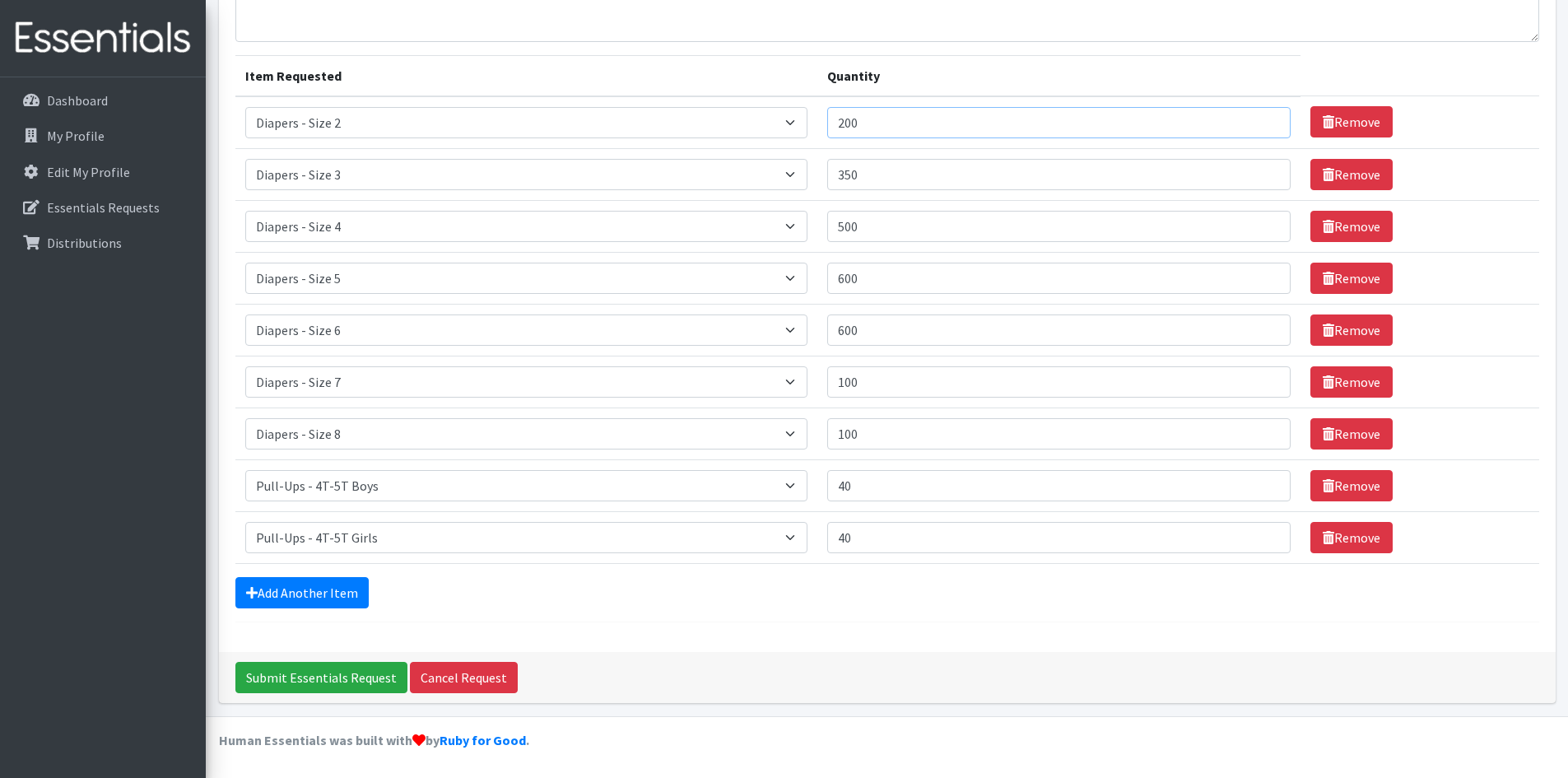
click at [914, 122] on input "200" at bounding box center [1059, 122] width 463 height 31
click at [922, 219] on input "500" at bounding box center [1059, 226] width 463 height 31
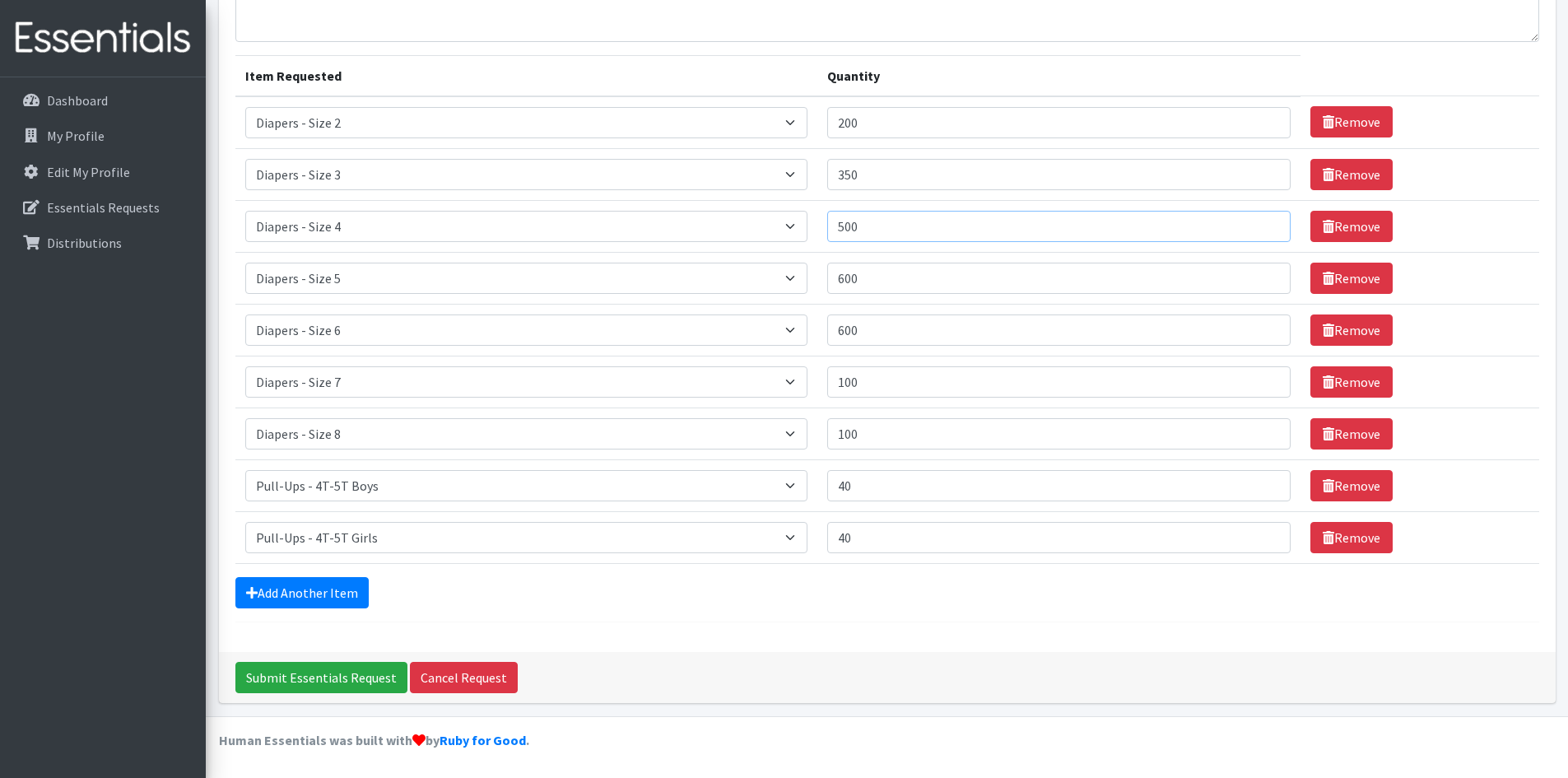
click at [922, 219] on input "500" at bounding box center [1059, 226] width 463 height 31
type input "475"
click at [911, 127] on input "200" at bounding box center [1059, 122] width 463 height 31
drag, startPoint x: 911, startPoint y: 127, endPoint x: 911, endPoint y: 136, distance: 9.0
click at [912, 134] on input "200" at bounding box center [1059, 122] width 463 height 31
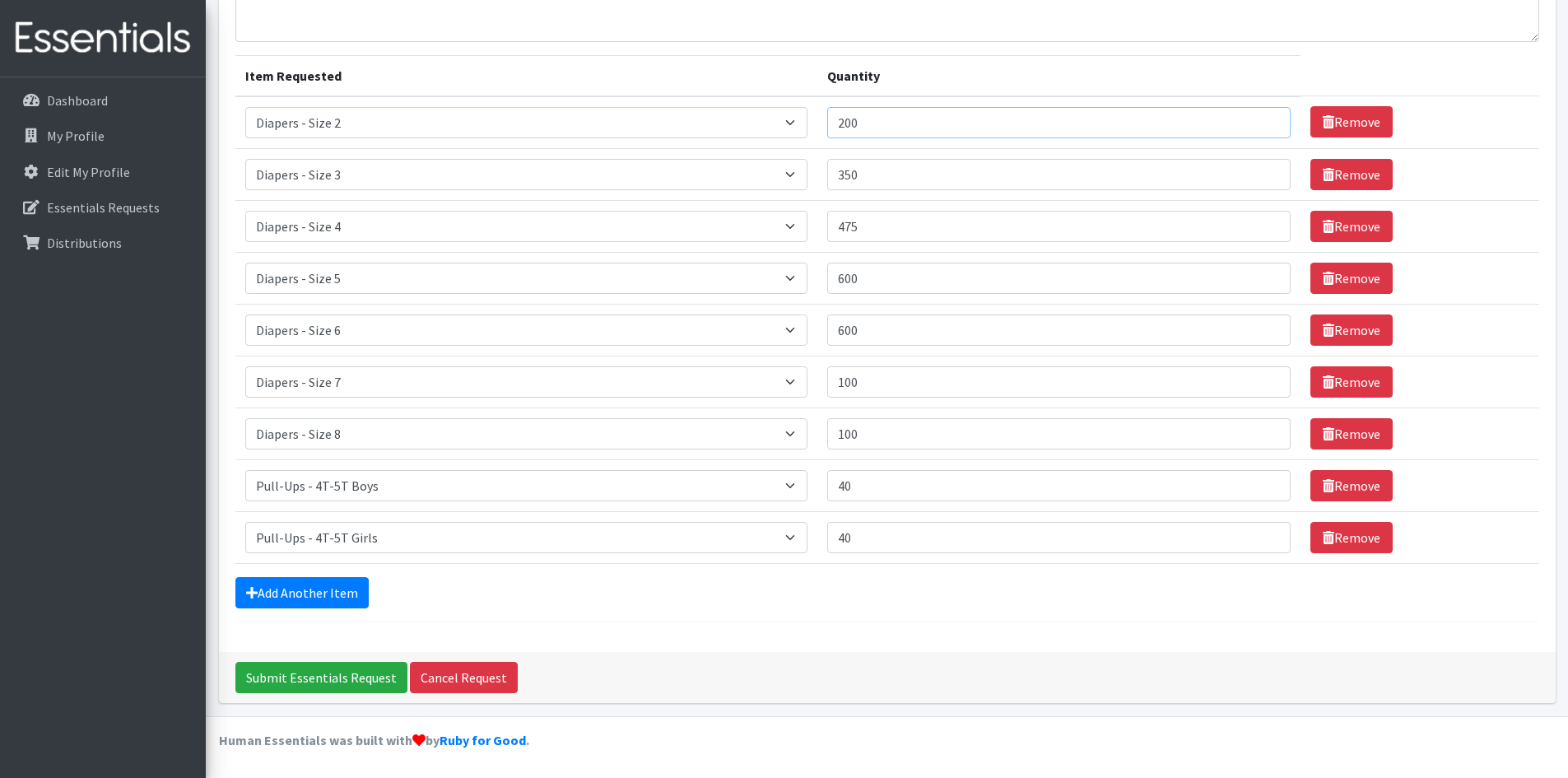
click at [911, 136] on input "200" at bounding box center [1059, 122] width 463 height 31
type input "175"
click at [330, 682] on input "Submit Essentials Request" at bounding box center [321, 677] width 172 height 31
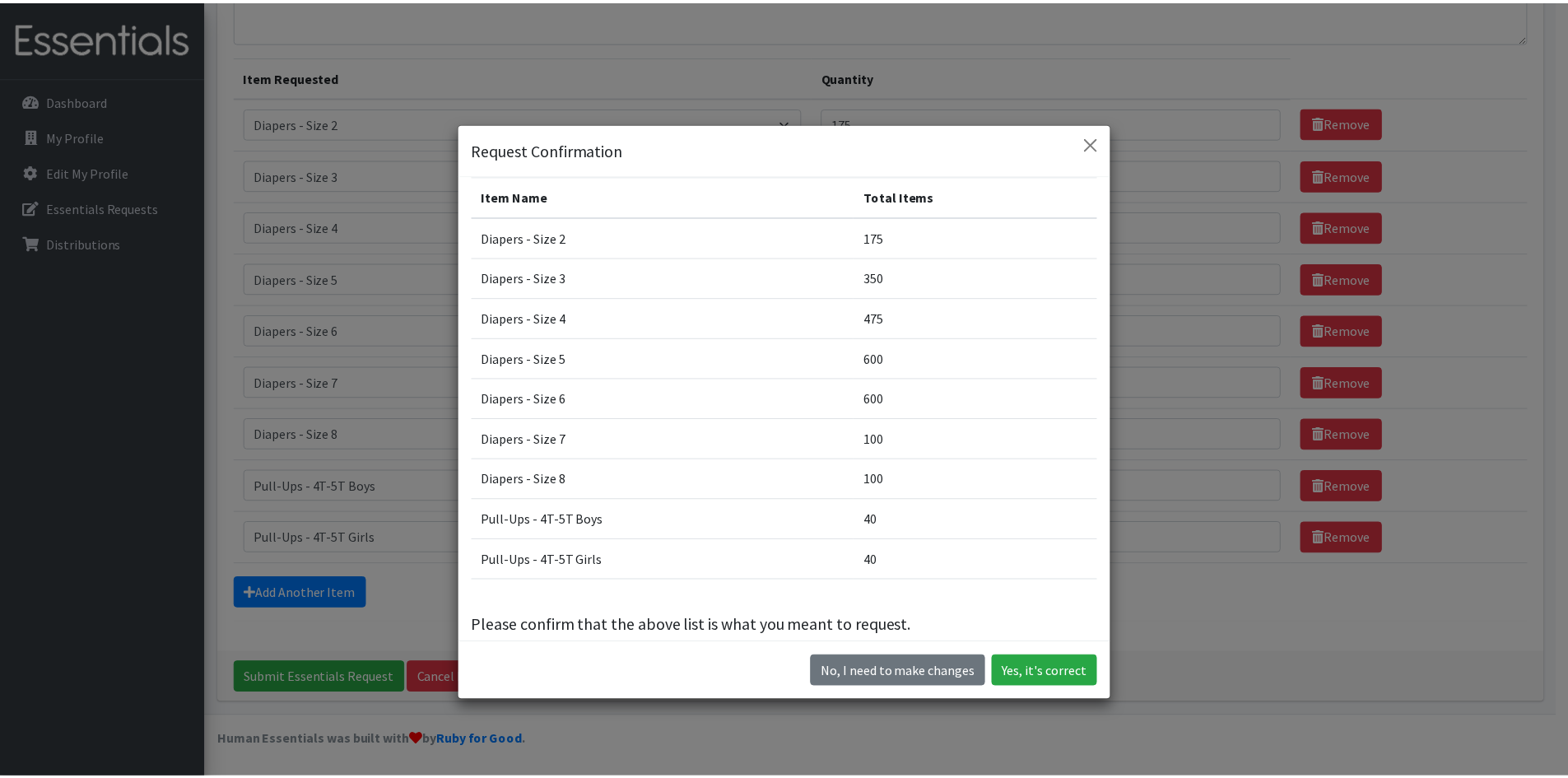
scroll to position [35, 0]
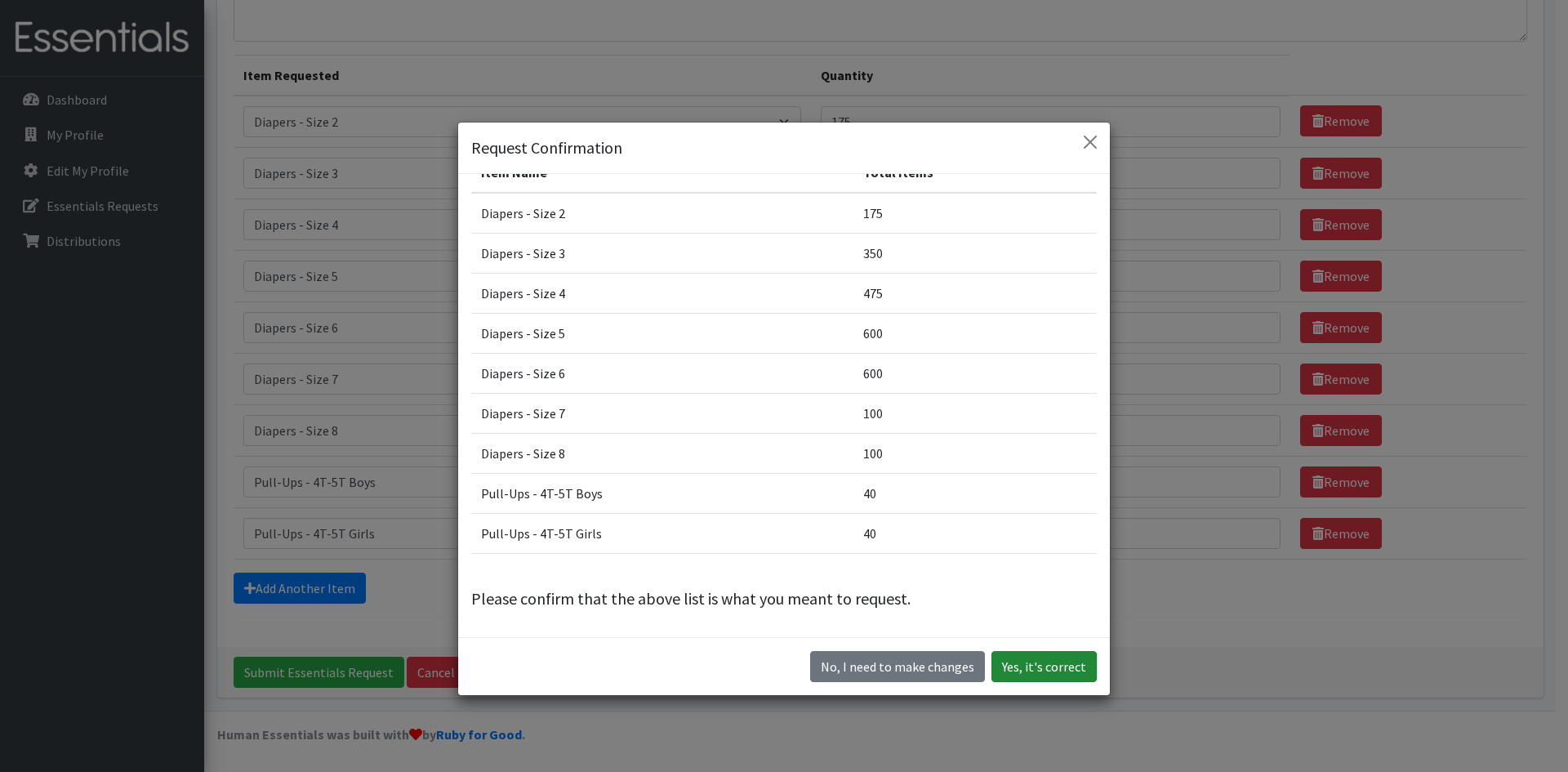
click at [1039, 664] on button "Yes, it's correct" at bounding box center [1044, 666] width 106 height 31
